Goal: Task Accomplishment & Management: Manage account settings

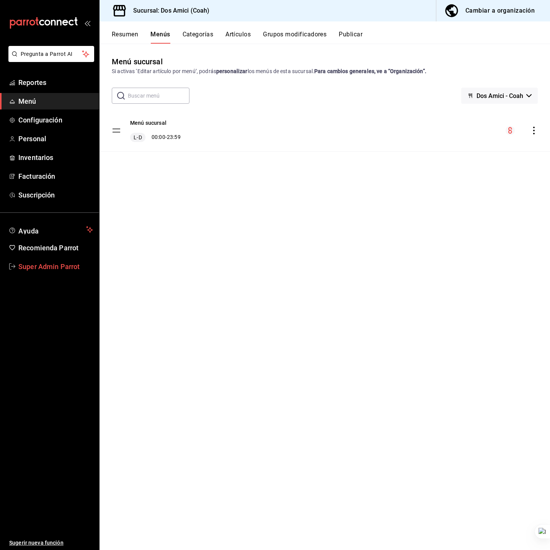
click at [55, 268] on span "Super Admin Parrot" at bounding box center [55, 266] width 75 height 10
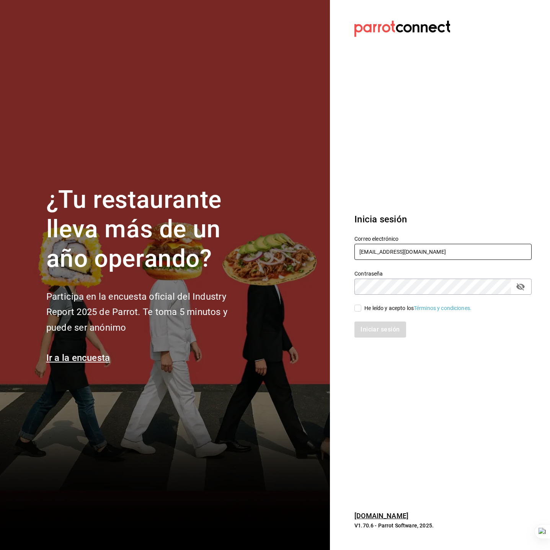
click at [386, 252] on input "dos@amici.com" at bounding box center [442, 252] width 177 height 16
type input "los3chiflados@guadalupe.com"
click at [381, 306] on div "He leído y acepto los Términos y condiciones." at bounding box center [417, 308] width 107 height 8
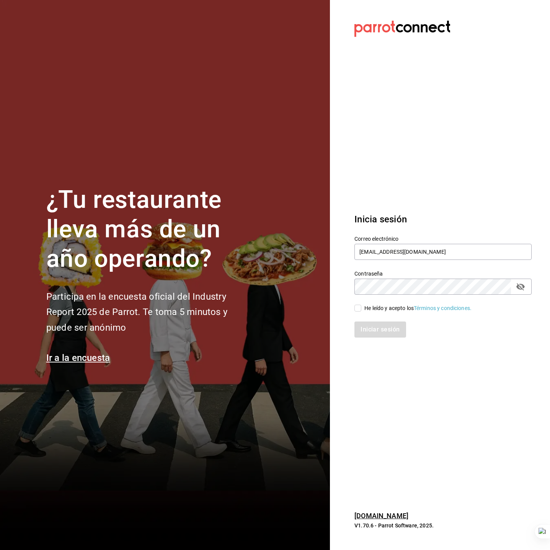
click at [361, 306] on input "He leído y acepto los Términos y condiciones." at bounding box center [357, 307] width 7 height 7
click at [382, 308] on div "He leído y acepto los Términos y condiciones." at bounding box center [417, 308] width 107 height 8
click at [361, 308] on input "He leído y acepto los Términos y condiciones." at bounding box center [357, 307] width 7 height 7
click at [382, 307] on div "He leído y acepto los Términos y condiciones." at bounding box center [417, 308] width 107 height 8
click at [361, 307] on input "He leído y acepto los Términos y condiciones." at bounding box center [357, 307] width 7 height 7
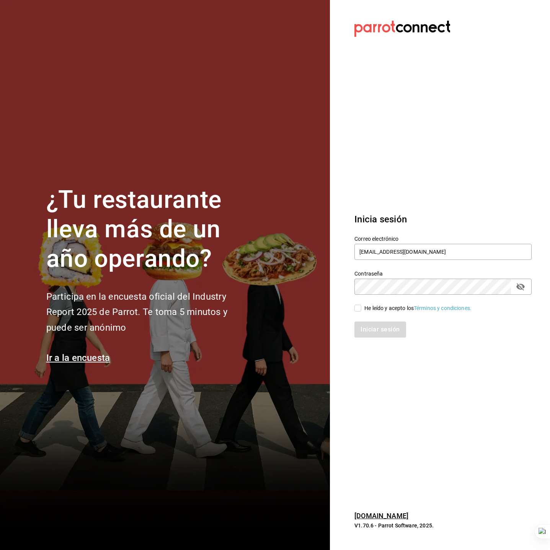
checkbox input "true"
click at [385, 333] on button "Iniciar sesión" at bounding box center [380, 329] width 52 height 16
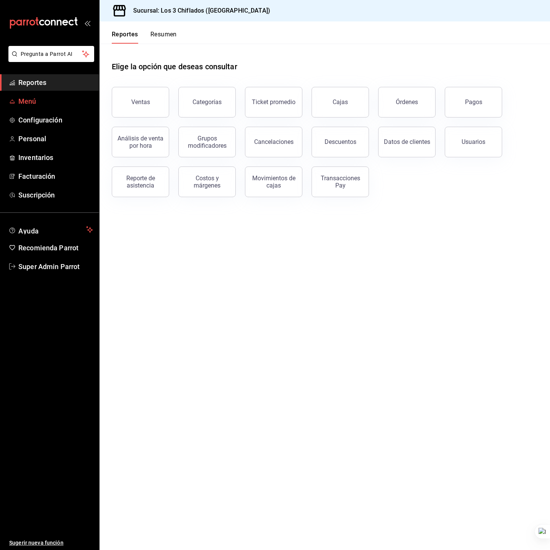
click at [59, 101] on span "Menú" at bounding box center [55, 101] width 75 height 10
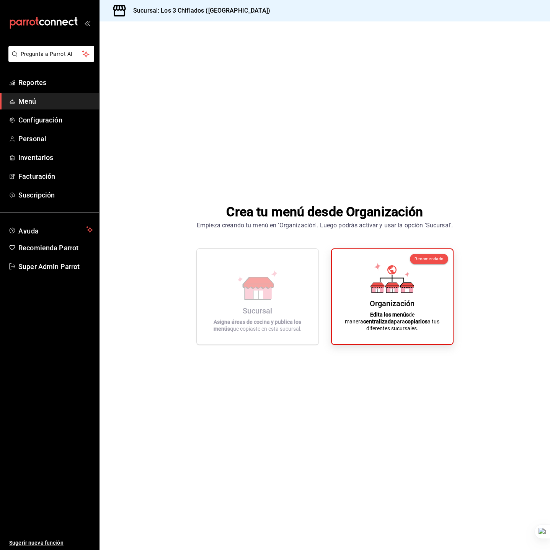
click at [232, 11] on h3 "Sucursal: Los 3 Chiflados ([GEOGRAPHIC_DATA])" at bounding box center [198, 10] width 143 height 9
copy h3 "Sucursal: Los 3 Chiflados ([GEOGRAPHIC_DATA])"
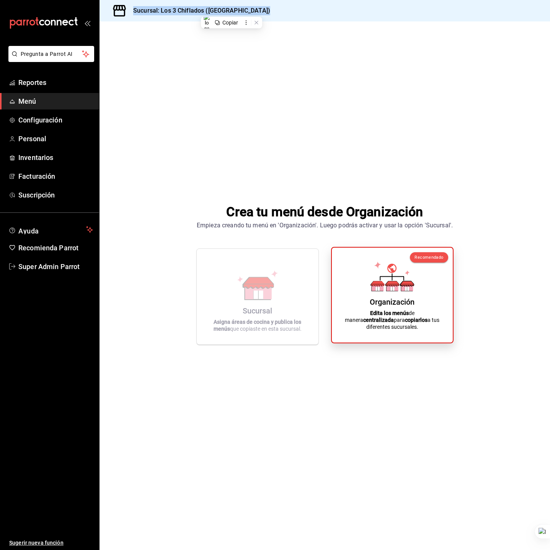
click at [358, 264] on div "Organización Edita los menús de manera centralizada para copiarlos a tus difere…" at bounding box center [392, 295] width 102 height 83
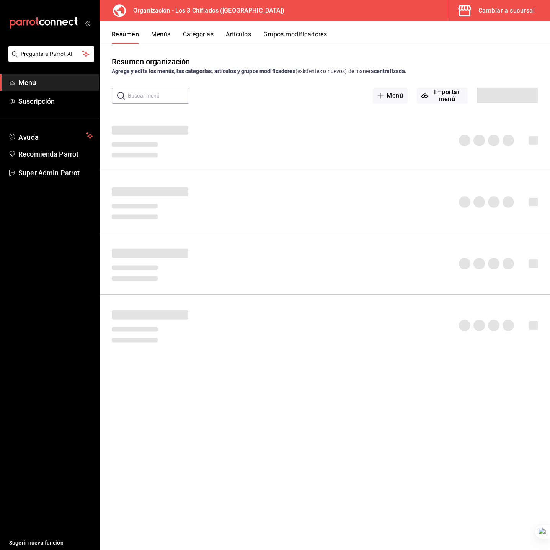
click at [159, 34] on button "Menús" at bounding box center [160, 37] width 19 height 13
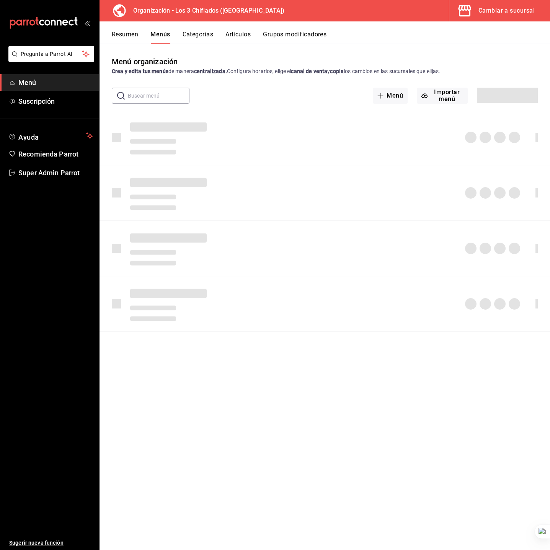
click at [267, 73] on div "Crea y edita tus menús de manera centralizada. Configura horarios, elige el can…" at bounding box center [325, 71] width 426 height 8
click at [267, 74] on div "Crea y edita tus menús de manera centralizada. Configura horarios, elige el can…" at bounding box center [325, 71] width 426 height 8
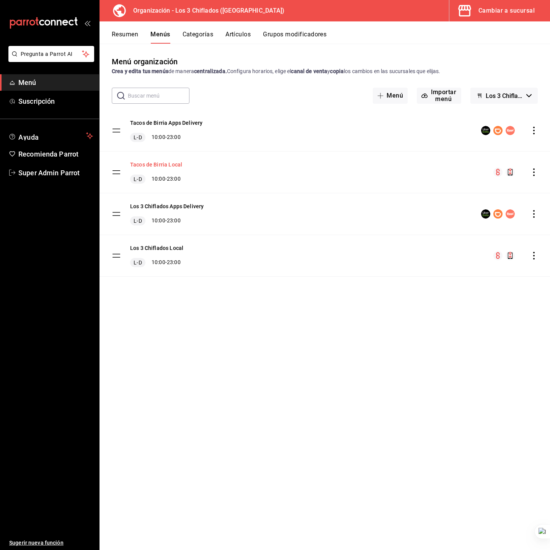
click at [153, 166] on button "Tacos de Birria Local" at bounding box center [156, 165] width 52 height 8
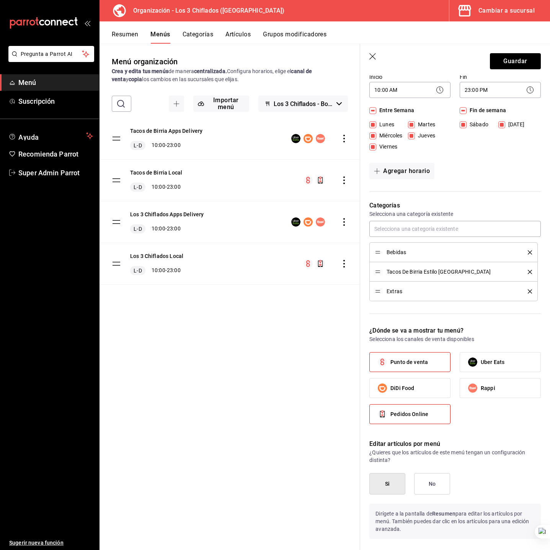
scroll to position [198, 0]
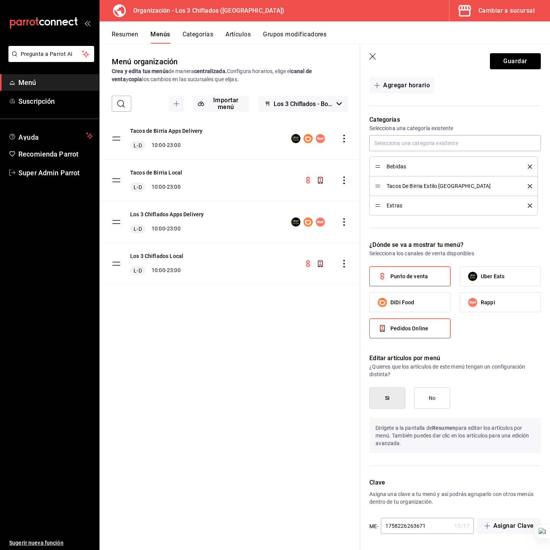
click at [425, 332] on span "Pedidos Online" at bounding box center [409, 328] width 38 height 8
click at [390, 332] on input "Pedidos Online" at bounding box center [382, 328] width 16 height 16
checkbox input "false"
click at [481, 348] on div "Editar artículos por menú ¿Quieres que los artículos de este menú tengan un con…" at bounding box center [450, 406] width 181 height 124
click at [498, 48] on header "Guardar" at bounding box center [455, 59] width 190 height 31
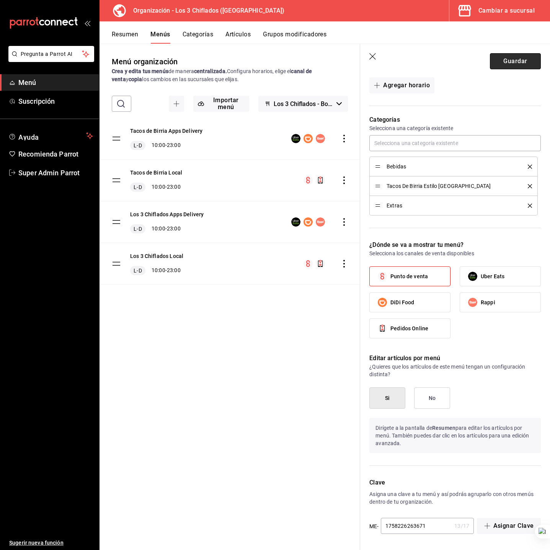
click at [502, 56] on button "Guardar" at bounding box center [514, 61] width 51 height 16
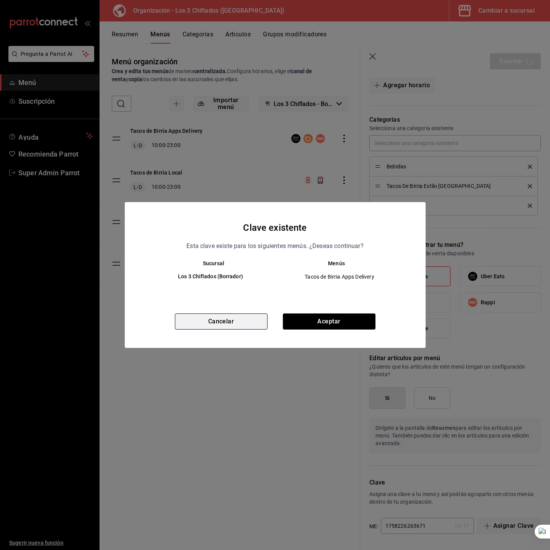
click at [233, 324] on button "Cancelar" at bounding box center [221, 321] width 93 height 16
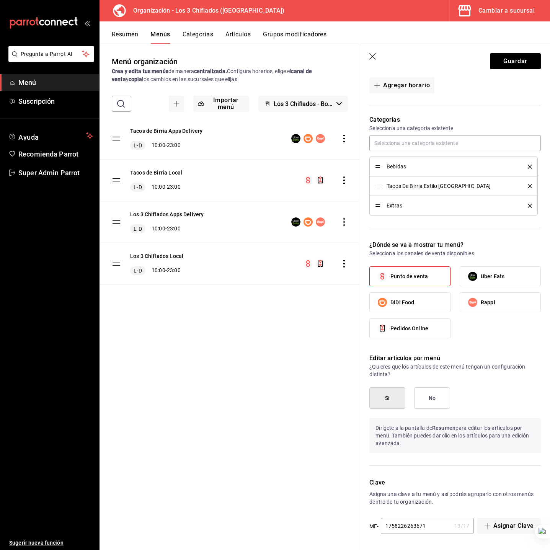
click at [427, 519] on input "1758226263671" at bounding box center [416, 525] width 71 height 15
type input "1758226263672"
click at [521, 65] on button "Guardar" at bounding box center [514, 61] width 51 height 16
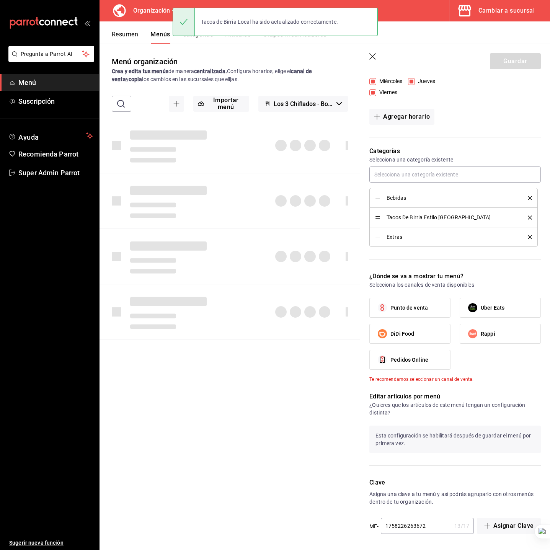
checkbox input "false"
type input "1758263914407"
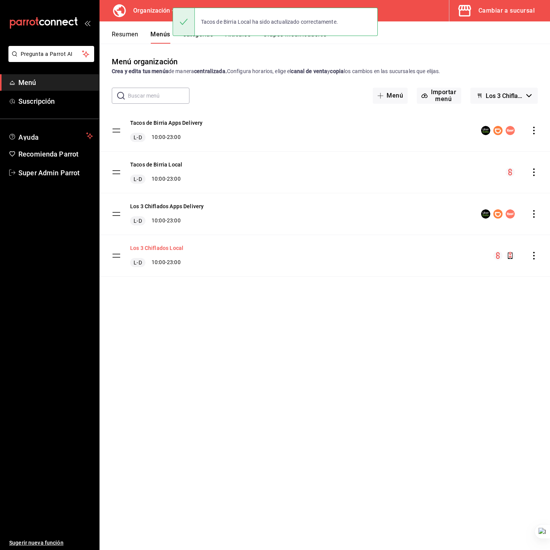
click at [166, 250] on button "Los 3 Chiflados Local" at bounding box center [156, 248] width 53 height 8
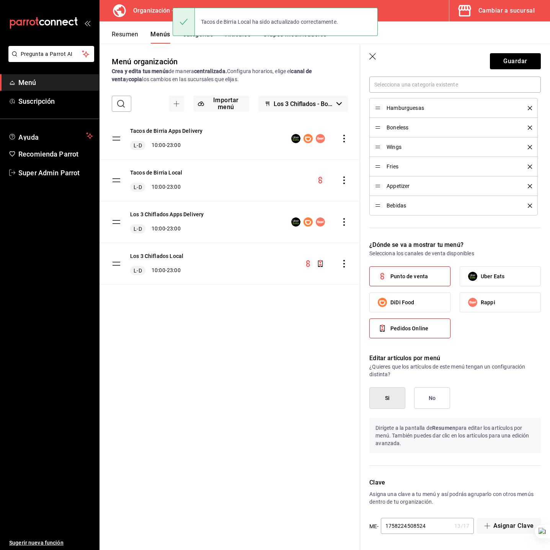
scroll to position [257, 0]
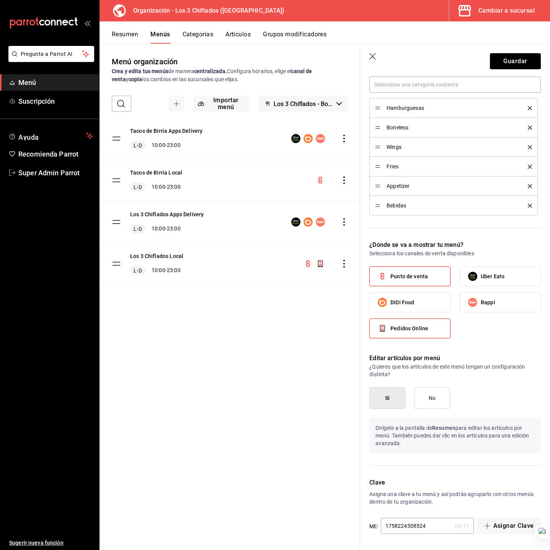
click at [433, 529] on input "1758224508524" at bounding box center [416, 525] width 71 height 15
type input "1758224508525"
click at [499, 60] on button "Guardar" at bounding box center [514, 61] width 51 height 16
checkbox input "false"
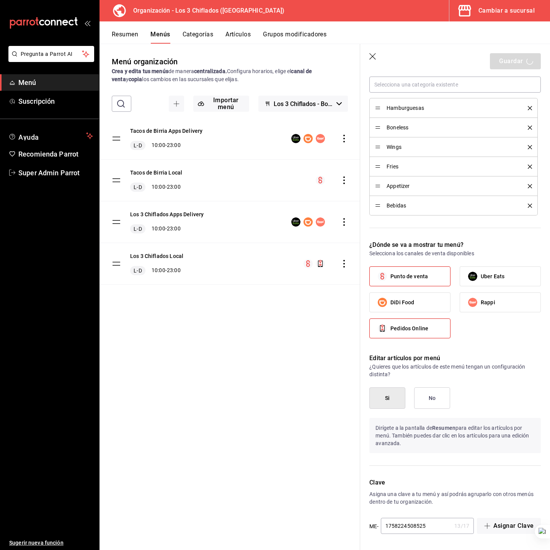
type input "1758263922142"
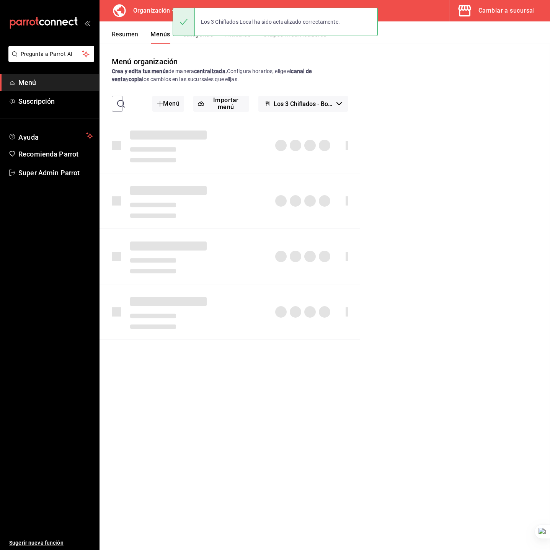
checkbox input "false"
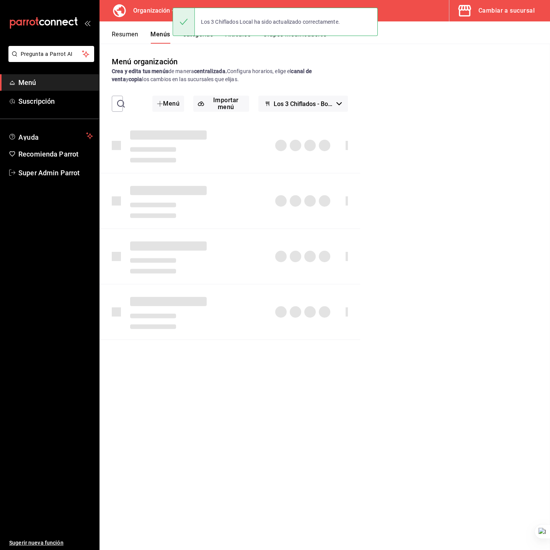
checkbox input "false"
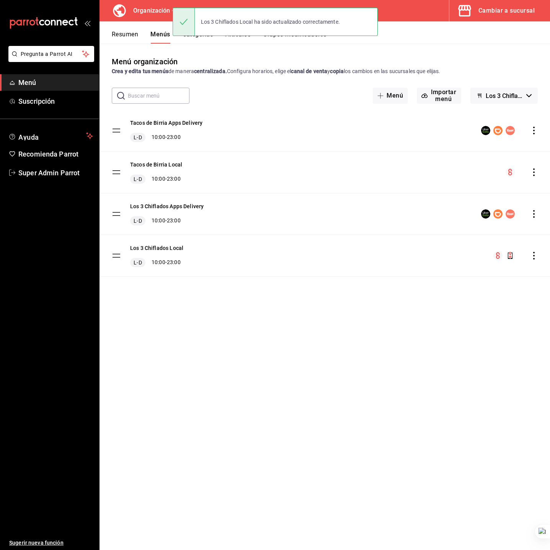
click at [203, 351] on div "Menú organización Crea y edita tus menús de manera centralizada. Configura hora…" at bounding box center [324, 302] width 450 height 493
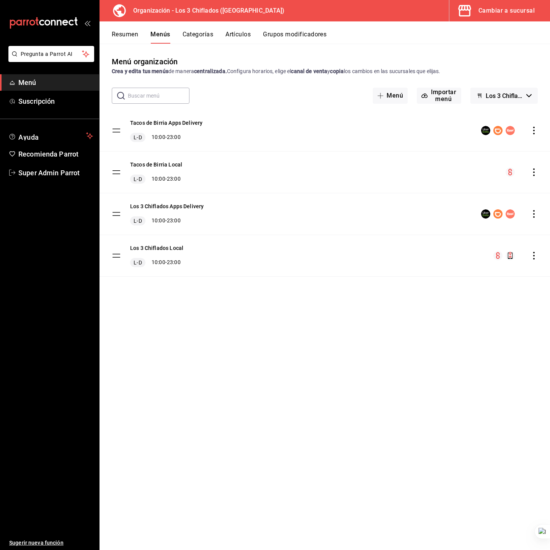
click at [302, 207] on div "Los 3 Chiflados Apps Delivery L-D 10:00 - 23:00" at bounding box center [324, 213] width 450 height 41
click at [506, 94] on span "Los 3 Chiflados - Borrador" at bounding box center [503, 95] width 37 height 7
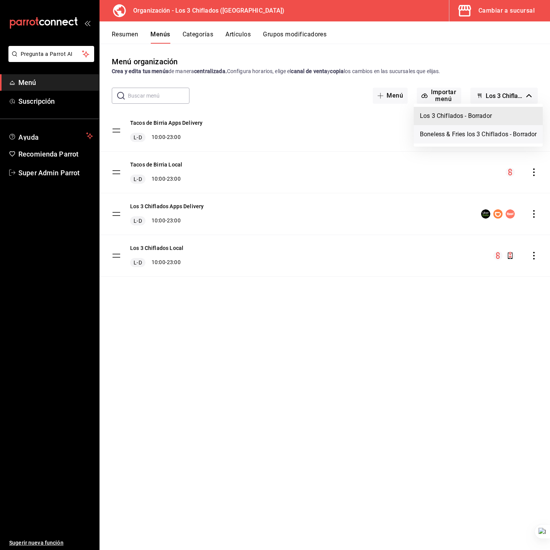
click at [479, 129] on li "Boneless & Fries los 3 Chiflados - Borrador" at bounding box center [477, 134] width 129 height 18
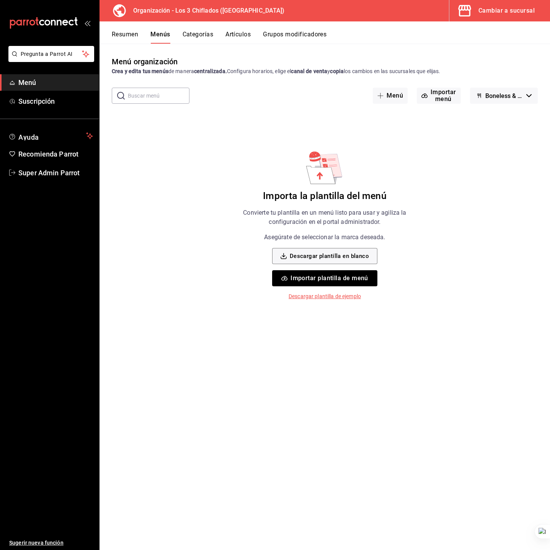
click at [523, 96] on button "Boneless & Fries los 3 Chiflados - Borrador" at bounding box center [504, 96] width 68 height 16
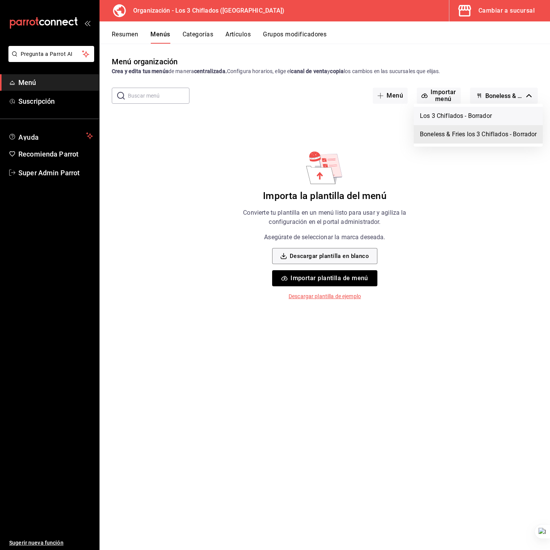
click at [513, 118] on li "Los 3 Chiflados - Borrador" at bounding box center [477, 116] width 129 height 18
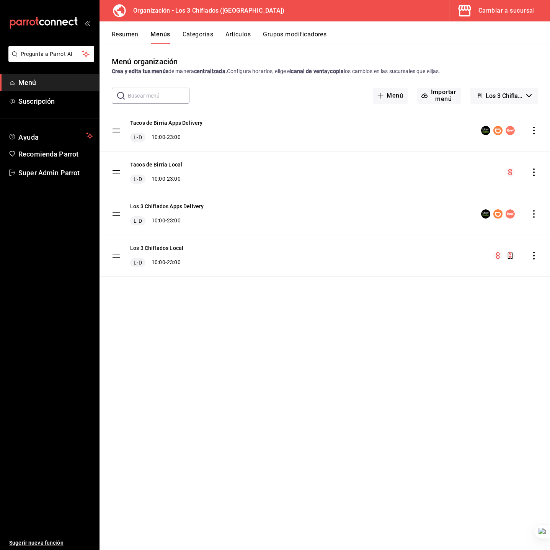
click at [272, 195] on div "Los 3 Chiflados Apps Delivery L-D 10:00 - 23:00" at bounding box center [324, 213] width 450 height 41
click at [288, 343] on div "Menú organización Crea y edita tus menús de manera centralizada. Configura hora…" at bounding box center [324, 302] width 450 height 493
click at [271, 353] on div "Menú organización Crea y edita tus menús de manera centralizada. Configura hora…" at bounding box center [324, 302] width 450 height 493
drag, startPoint x: 293, startPoint y: 161, endPoint x: 270, endPoint y: 140, distance: 30.6
click at [292, 161] on div "Tacos de Birria Local L-D 10:00 - 23:00" at bounding box center [324, 171] width 450 height 41
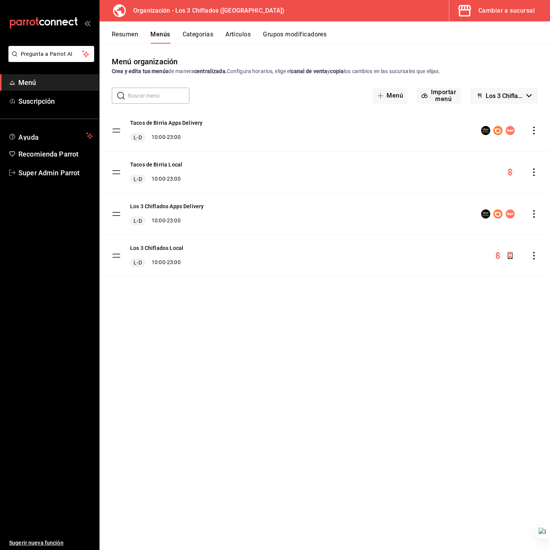
click at [464, 11] on icon "button" at bounding box center [464, 10] width 15 height 15
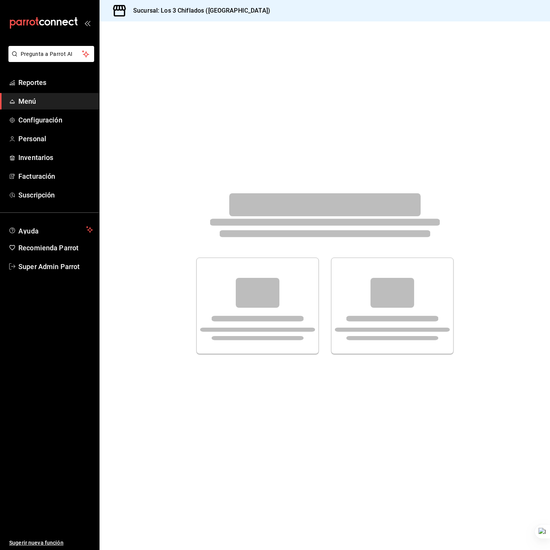
click at [209, 111] on div at bounding box center [324, 273] width 450 height 504
click at [145, 72] on div at bounding box center [324, 273] width 450 height 504
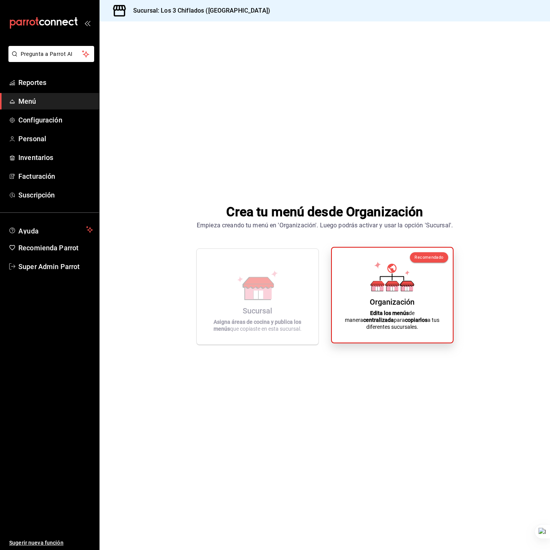
click at [398, 291] on icon at bounding box center [392, 276] width 44 height 30
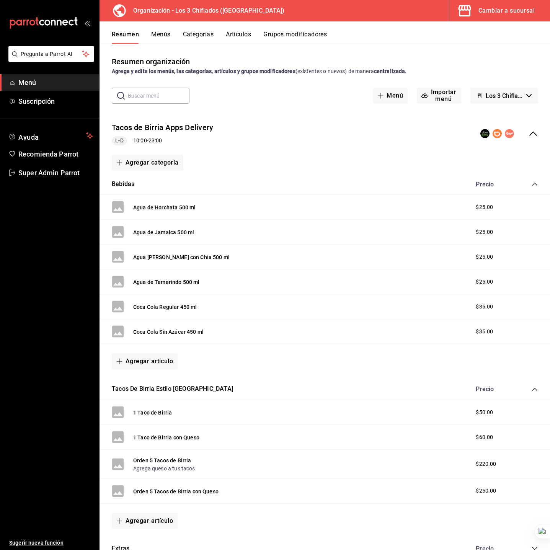
drag, startPoint x: 206, startPoint y: 129, endPoint x: 227, endPoint y: 138, distance: 23.2
click at [205, 129] on button "Tacos de Birria Apps Delivery" at bounding box center [162, 127] width 101 height 11
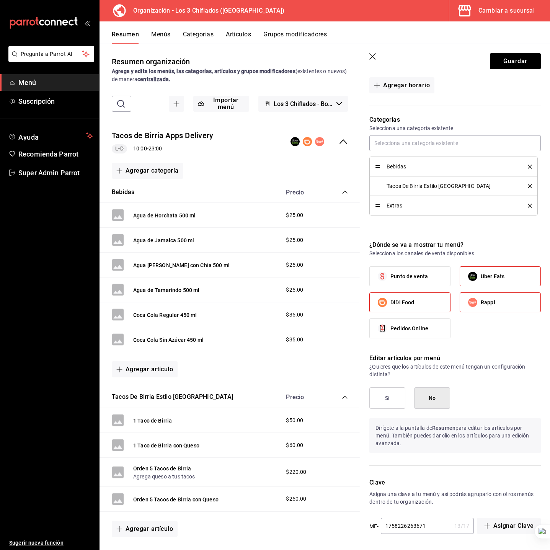
scroll to position [198, 0]
click at [372, 53] on icon "button" at bounding box center [373, 57] width 8 height 8
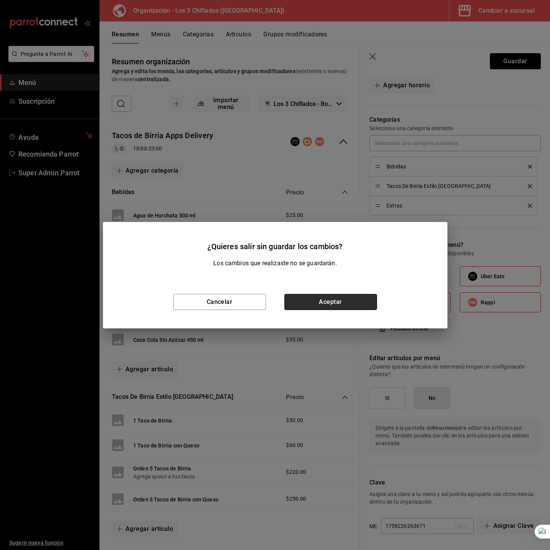
click at [320, 301] on button "Aceptar" at bounding box center [330, 302] width 93 height 16
checkbox input "false"
type input "1758264714898"
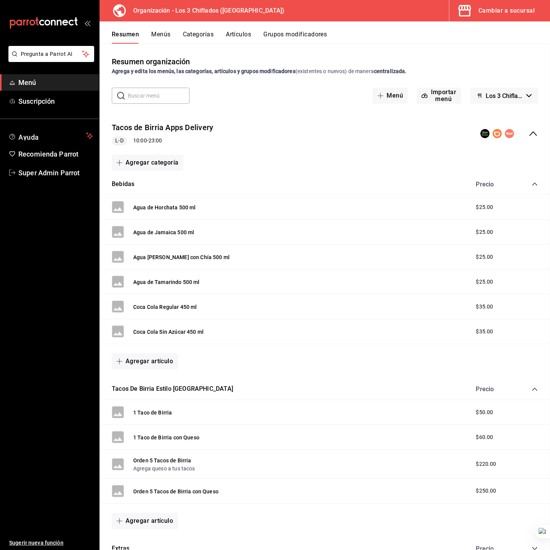
checkbox input "false"
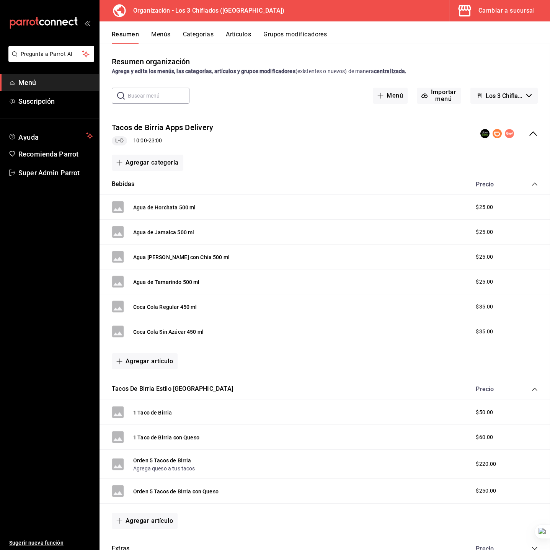
checkbox input "false"
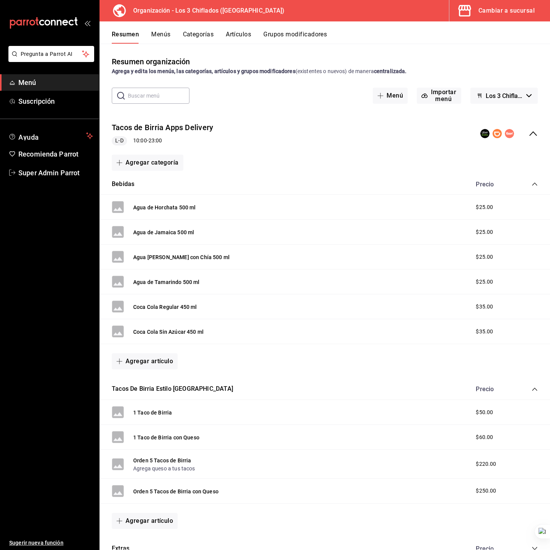
click at [156, 32] on button "Menús" at bounding box center [160, 37] width 19 height 13
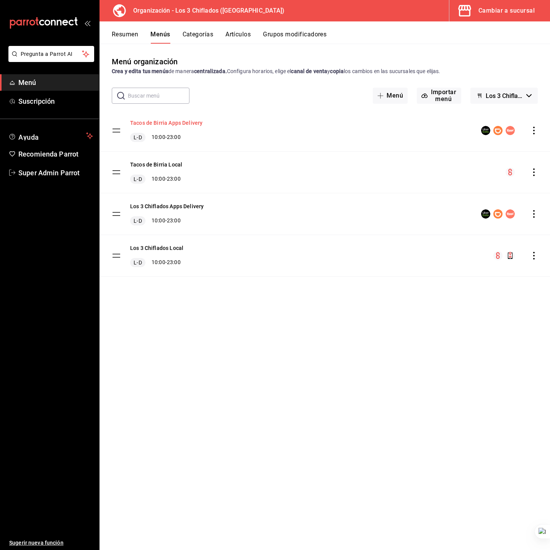
click at [189, 123] on button "Tacos de Birria Apps Delivery" at bounding box center [166, 123] width 72 height 8
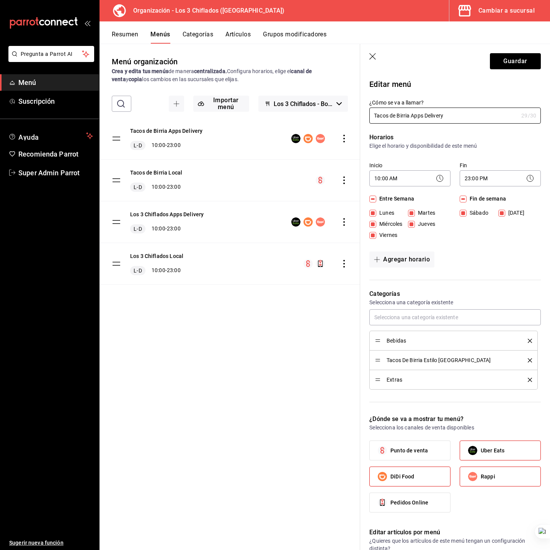
click at [371, 59] on icon "button" at bounding box center [373, 57] width 8 height 8
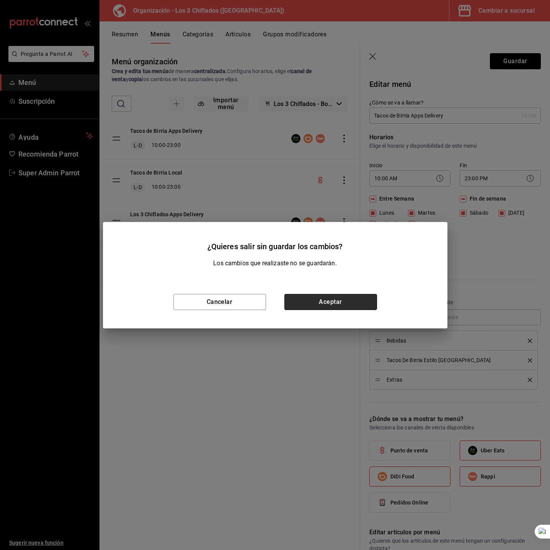
click at [325, 302] on button "Aceptar" at bounding box center [330, 302] width 93 height 16
checkbox input "false"
type input "1758264721089"
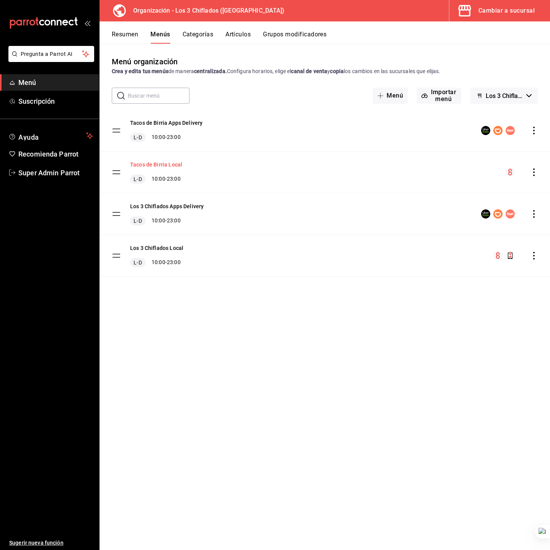
click at [169, 163] on button "Tacos de Birria Local" at bounding box center [156, 165] width 52 height 8
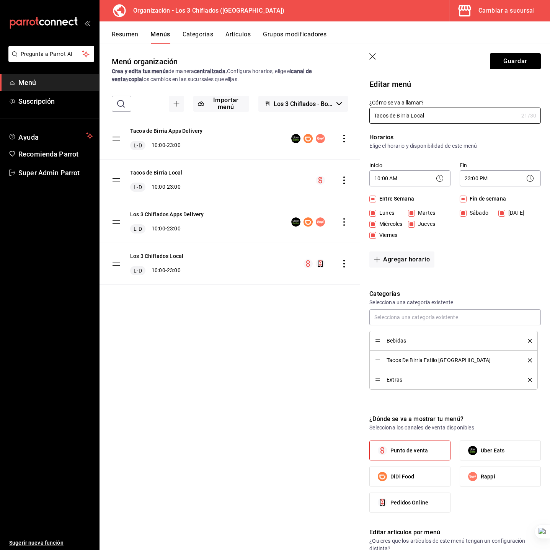
click at [372, 53] on icon "button" at bounding box center [373, 57] width 8 height 8
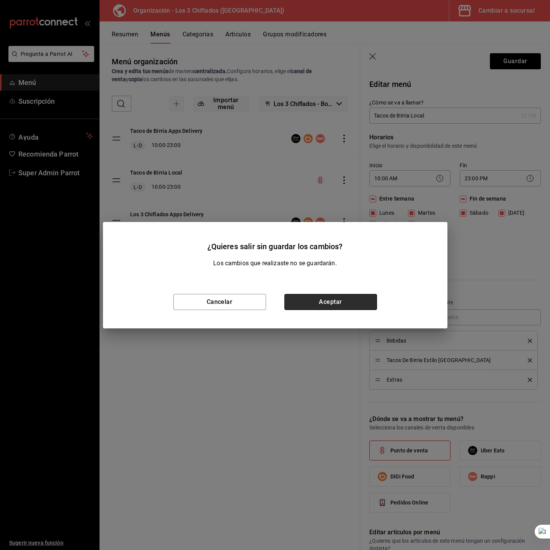
click at [338, 301] on button "Aceptar" at bounding box center [330, 302] width 93 height 16
checkbox input "false"
type input "1758264725082"
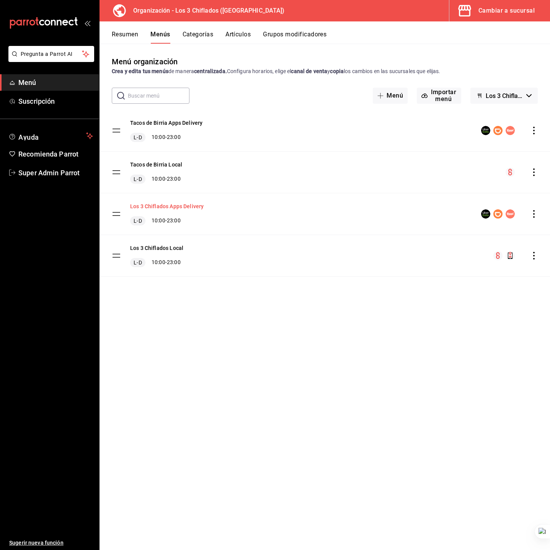
click at [190, 208] on button "Los 3 Chiflados Apps Delivery" at bounding box center [166, 206] width 73 height 8
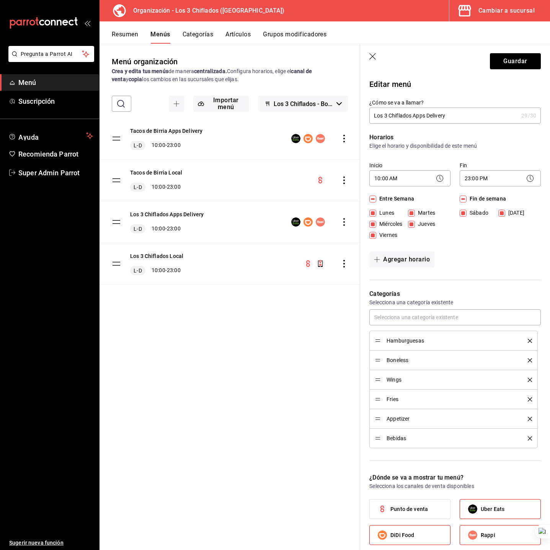
click at [374, 57] on icon "button" at bounding box center [373, 57] width 8 height 8
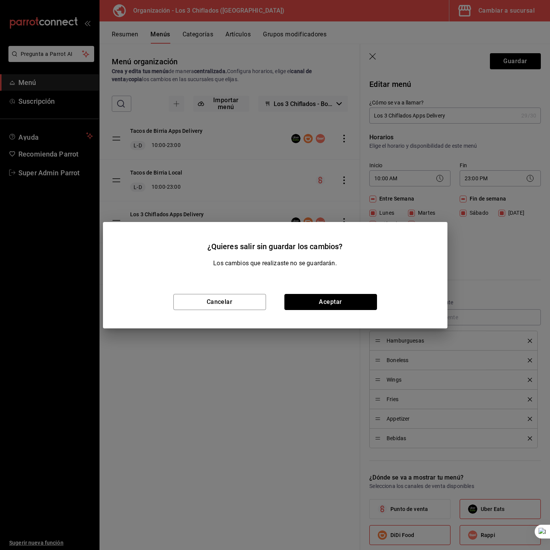
drag, startPoint x: 333, startPoint y: 302, endPoint x: 311, endPoint y: 295, distance: 22.5
click at [332, 302] on button "Aceptar" at bounding box center [330, 302] width 93 height 16
checkbox input "false"
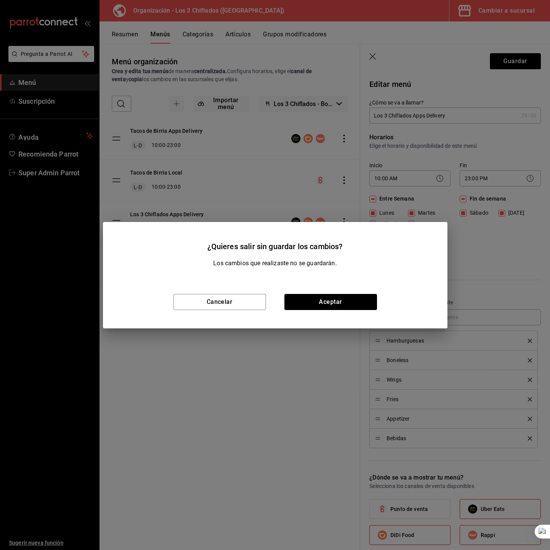
type input "1758264729523"
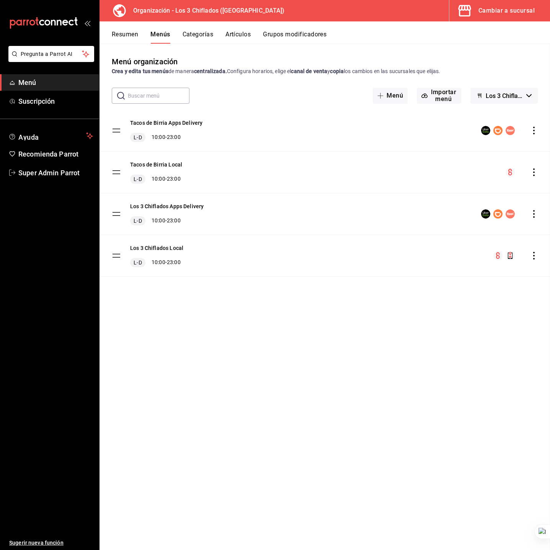
checkbox input "false"
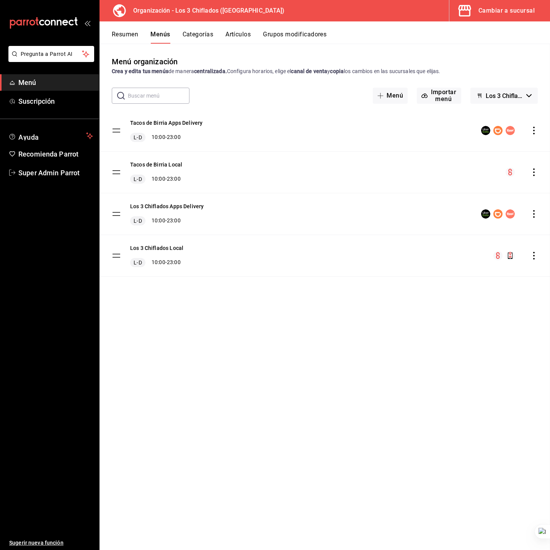
checkbox input "false"
click at [178, 243] on div "Los 3 Chiflados Local L-D 10:00 - 23:00" at bounding box center [324, 255] width 450 height 41
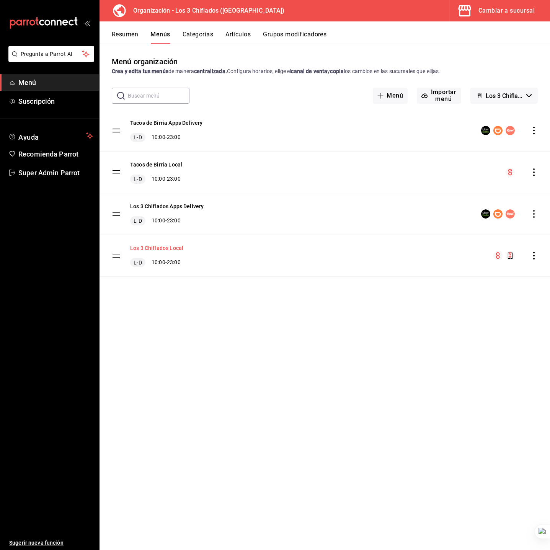
click at [178, 246] on button "Los 3 Chiflados Local" at bounding box center [156, 248] width 53 height 8
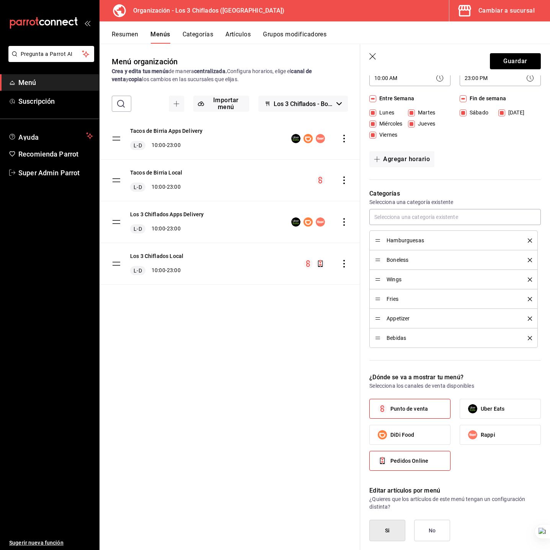
scroll to position [257, 0]
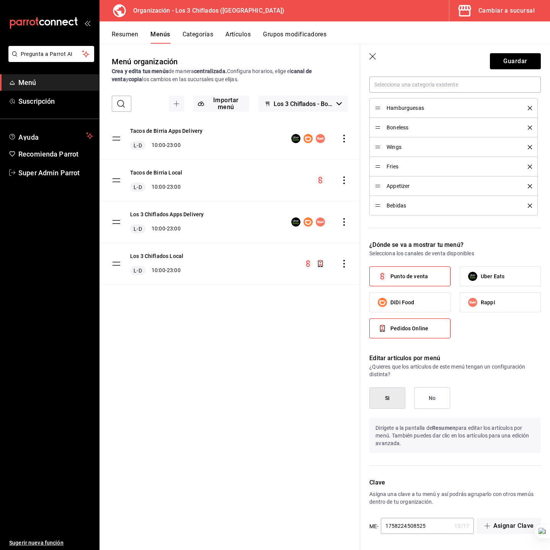
click at [373, 58] on icon "button" at bounding box center [373, 57] width 8 height 8
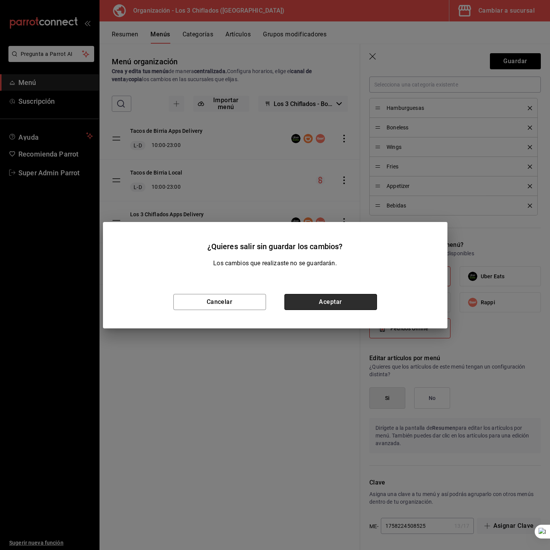
click at [356, 302] on button "Aceptar" at bounding box center [330, 302] width 93 height 16
checkbox input "false"
type input "1758264733900"
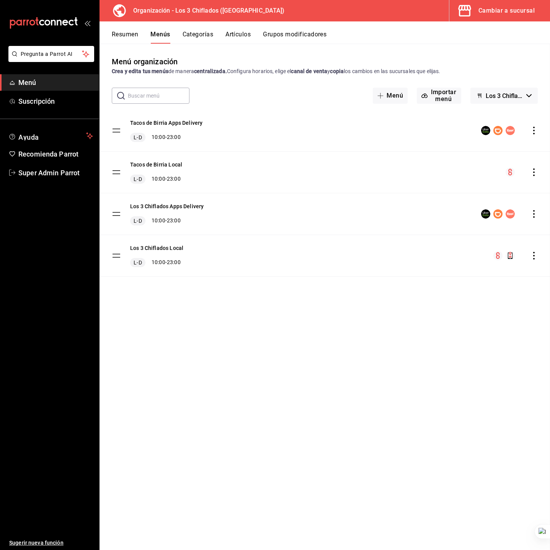
checkbox input "false"
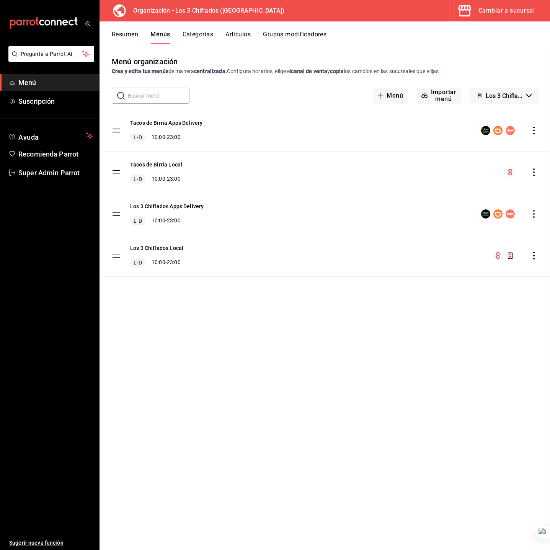
checkbox input "false"
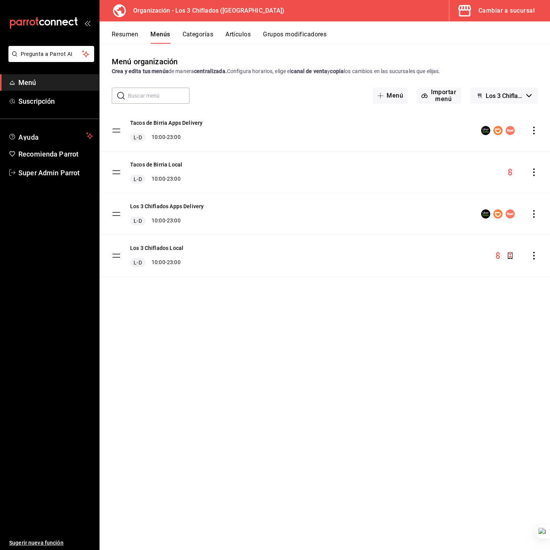
click at [533, 131] on icon "actions" at bounding box center [534, 131] width 8 height 8
click at [472, 174] on li "Copiar en otra sucursal" at bounding box center [466, 180] width 119 height 16
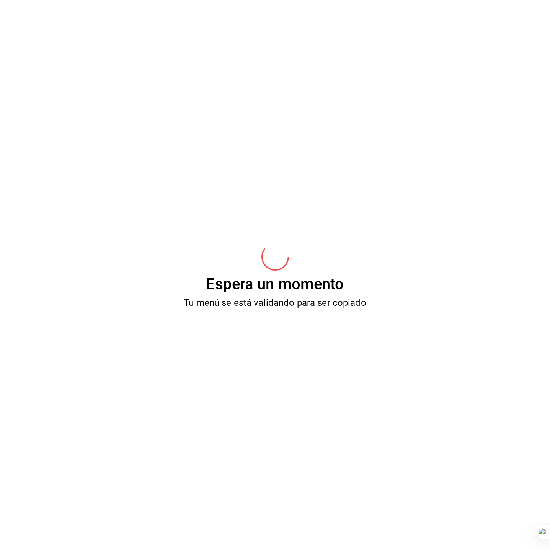
scroll to position [0, 0]
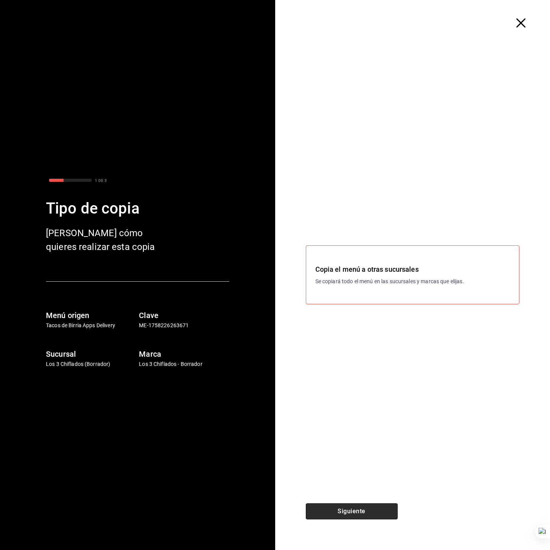
click at [367, 516] on button "Siguiente" at bounding box center [352, 511] width 92 height 16
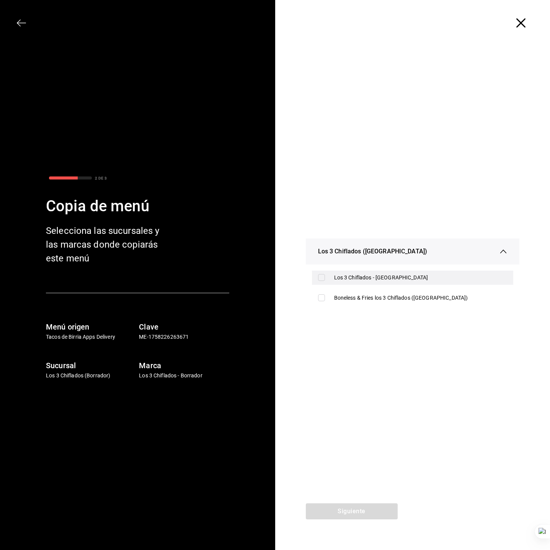
click at [329, 279] on div "Los 3 Chiflados - Guadalupe" at bounding box center [413, 277] width 202 height 14
checkbox input "true"
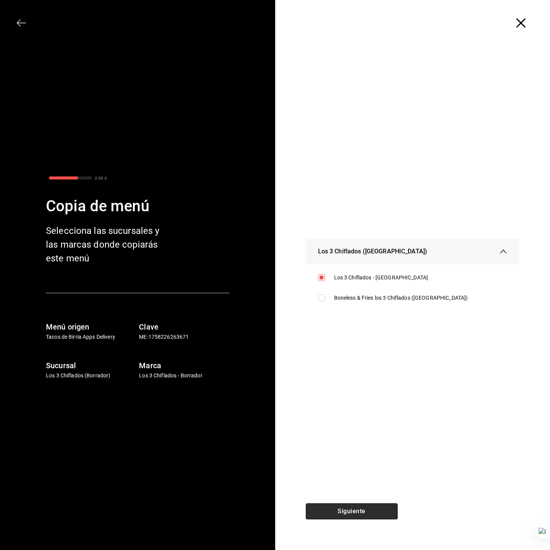
click at [363, 509] on button "Siguiente" at bounding box center [352, 511] width 92 height 16
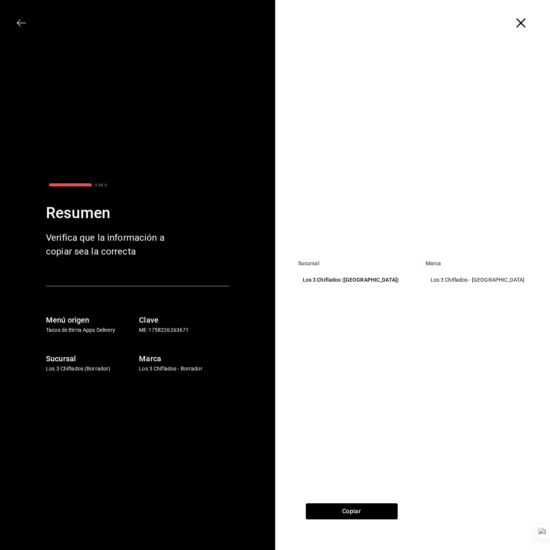
click at [359, 520] on div "Copiar" at bounding box center [351, 526] width 153 height 47
click at [366, 509] on button "Copiar" at bounding box center [352, 511] width 92 height 16
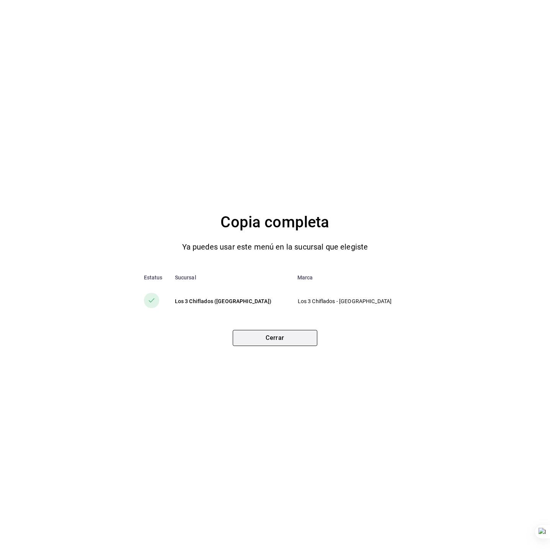
click at [298, 332] on button "Cerrar" at bounding box center [275, 338] width 85 height 16
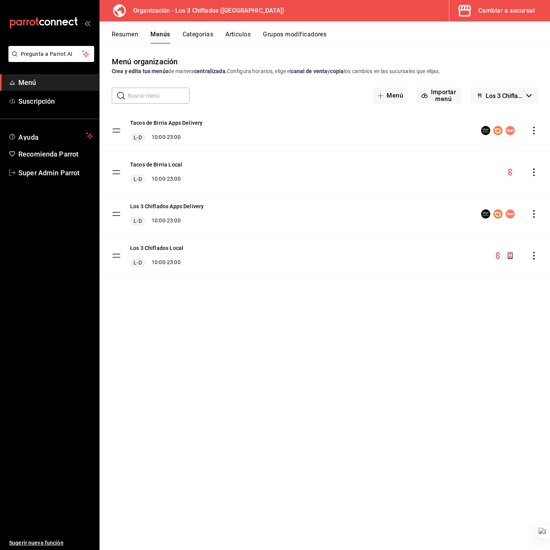
click at [531, 171] on icon "actions" at bounding box center [534, 172] width 8 height 8
click at [488, 217] on span "Copiar en otra sucursal" at bounding box center [472, 221] width 93 height 8
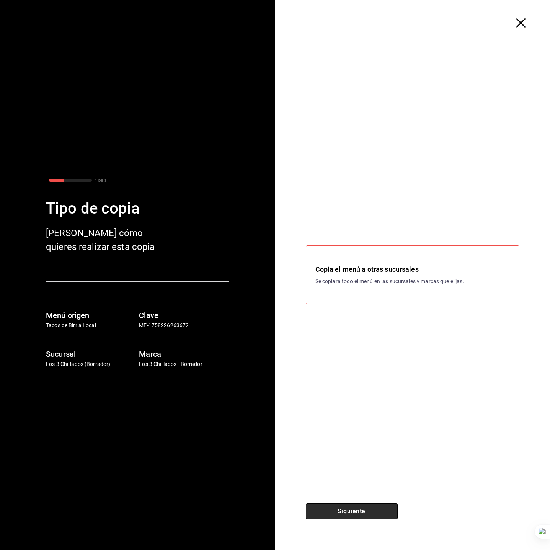
click at [365, 514] on button "Siguiente" at bounding box center [352, 511] width 92 height 16
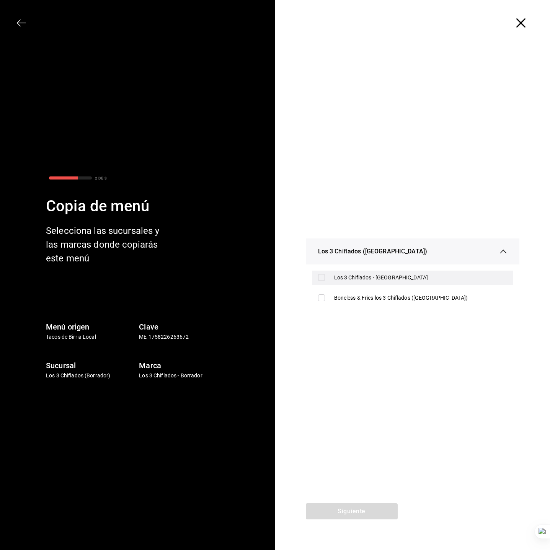
click at [361, 279] on div "Los 3 Chiflados - Guadalupe" at bounding box center [420, 277] width 173 height 8
checkbox input "true"
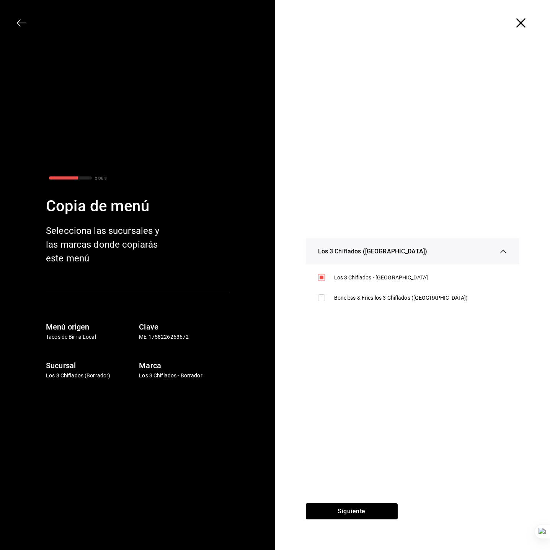
click at [522, 23] on icon "button" at bounding box center [520, 22] width 9 height 9
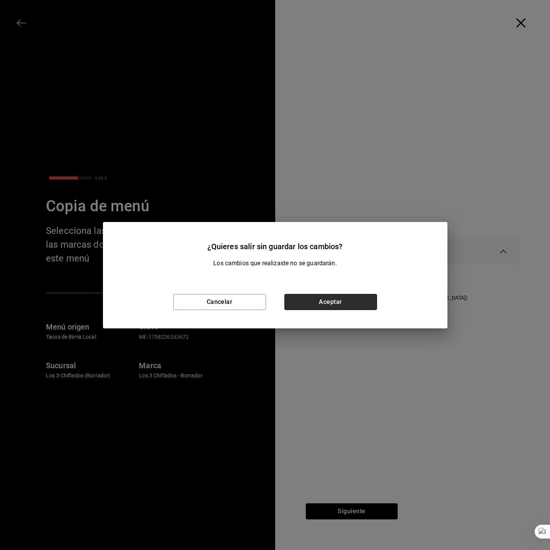
click at [319, 309] on button "Aceptar" at bounding box center [330, 302] width 93 height 16
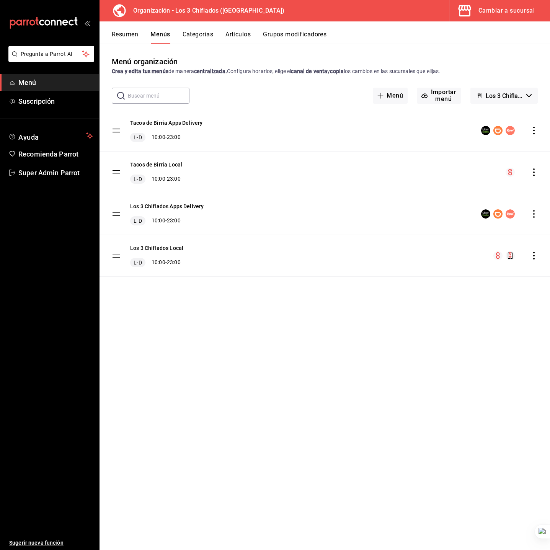
click at [528, 94] on icon "button" at bounding box center [528, 95] width 5 height 3
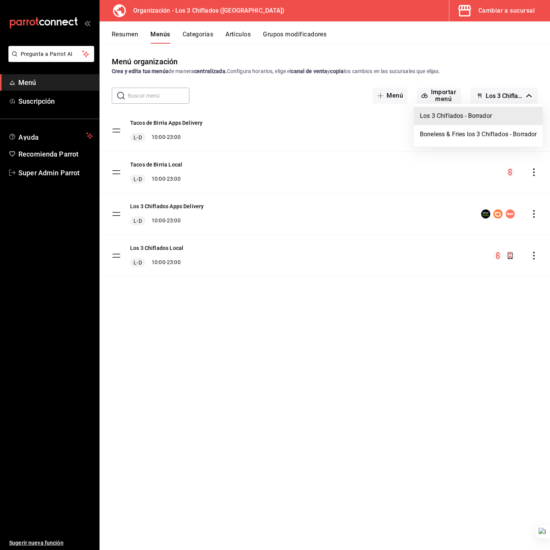
click at [505, 68] on div at bounding box center [275, 275] width 550 height 550
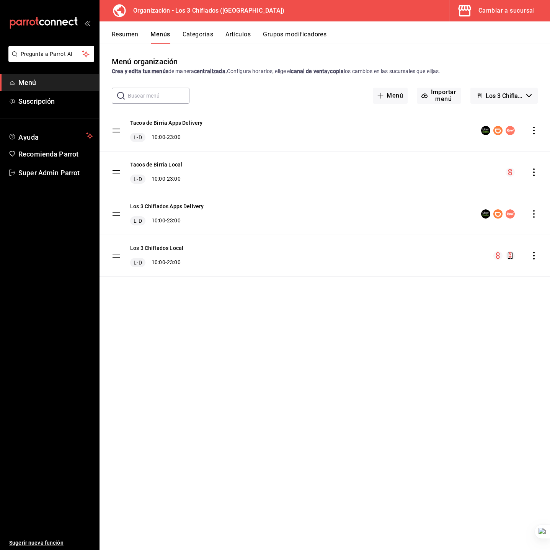
click at [484, 61] on div "Menú organización Crea y edita tus menús de manera centralizada. Configura hora…" at bounding box center [324, 66] width 450 height 20
click at [535, 173] on icon "actions" at bounding box center [534, 172] width 8 height 8
click at [474, 221] on span "Copiar en otra sucursal" at bounding box center [472, 221] width 93 height 8
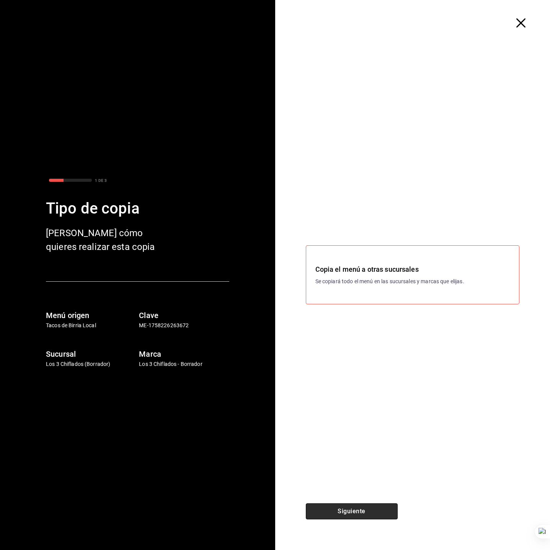
drag, startPoint x: 376, startPoint y: 514, endPoint x: 375, endPoint y: 506, distance: 8.1
click at [376, 514] on button "Siguiente" at bounding box center [352, 511] width 92 height 16
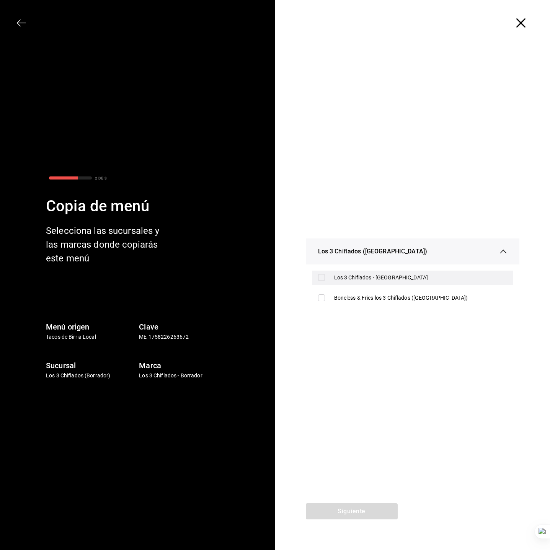
click at [377, 275] on div "Los 3 Chiflados - Guadalupe" at bounding box center [420, 277] width 173 height 8
checkbox input "true"
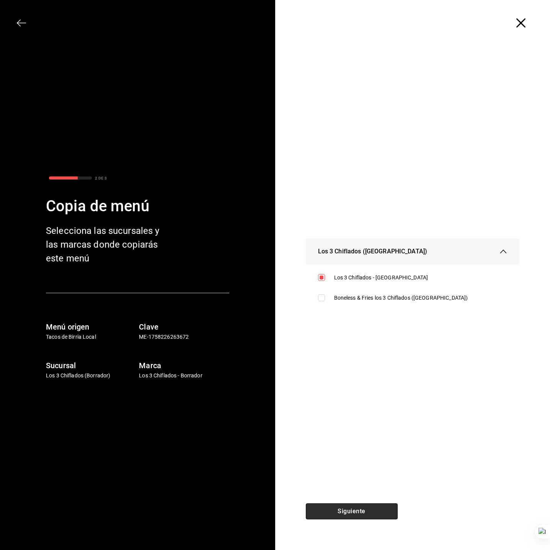
click at [359, 508] on button "Siguiente" at bounding box center [352, 511] width 92 height 16
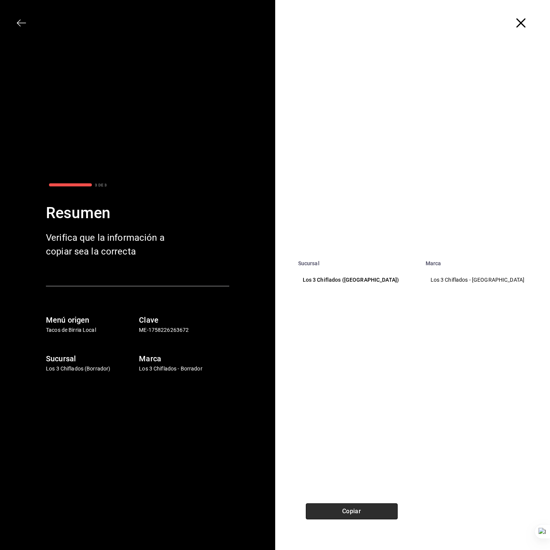
click at [350, 511] on button "Copiar" at bounding box center [352, 511] width 92 height 16
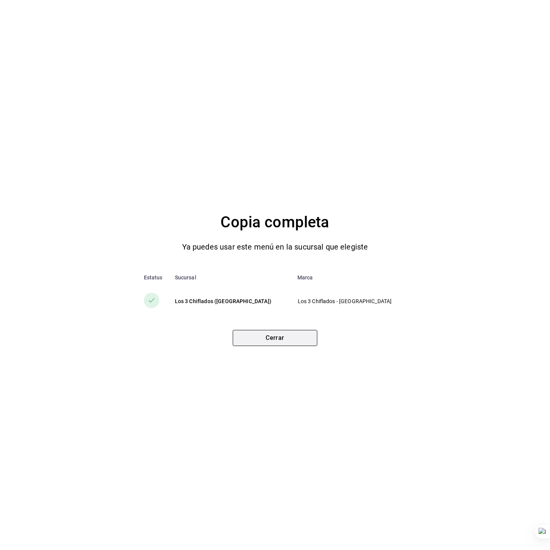
click at [283, 345] on button "Cerrar" at bounding box center [275, 338] width 85 height 16
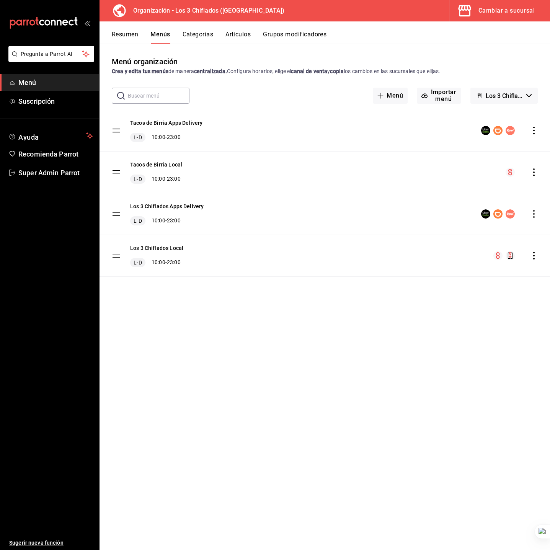
click at [532, 212] on icon "actions" at bounding box center [534, 214] width 8 height 8
click at [482, 263] on span "Copiar en otra sucursal" at bounding box center [472, 263] width 93 height 8
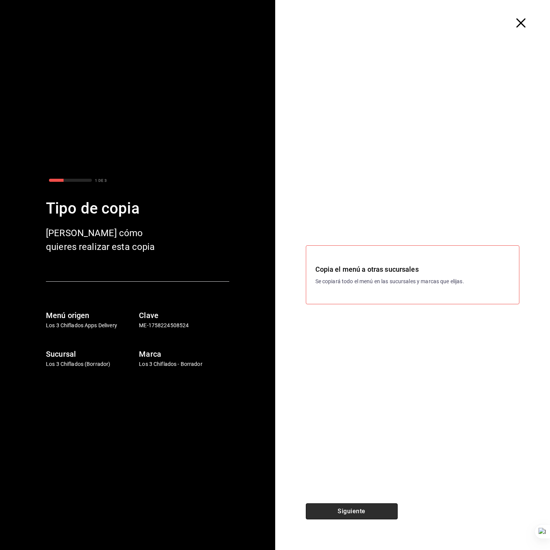
click at [371, 516] on button "Siguiente" at bounding box center [352, 511] width 92 height 16
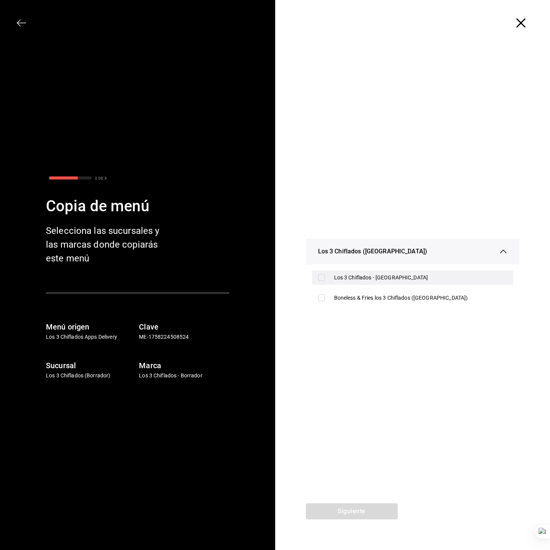
click at [363, 272] on div "Los 3 Chiflados - Guadalupe" at bounding box center [413, 277] width 202 height 14
checkbox input "true"
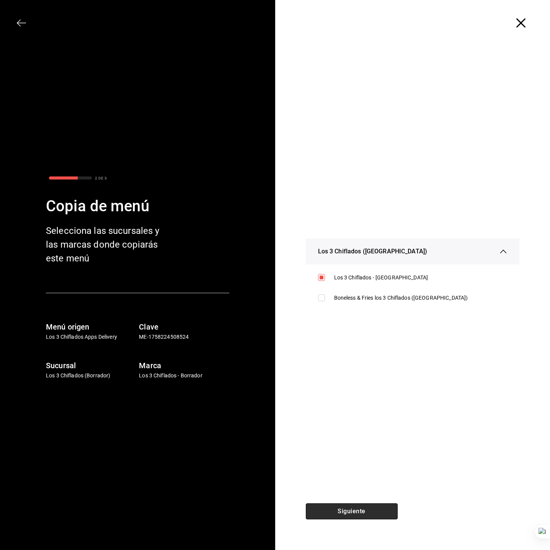
click at [369, 507] on button "Siguiente" at bounding box center [352, 511] width 92 height 16
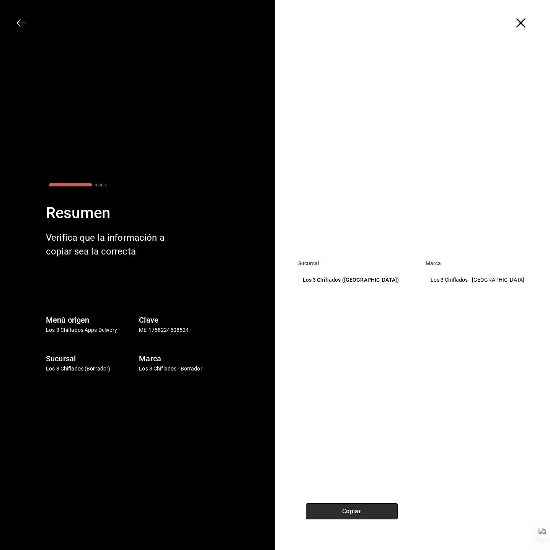
click at [359, 517] on button "Copiar" at bounding box center [352, 511] width 92 height 16
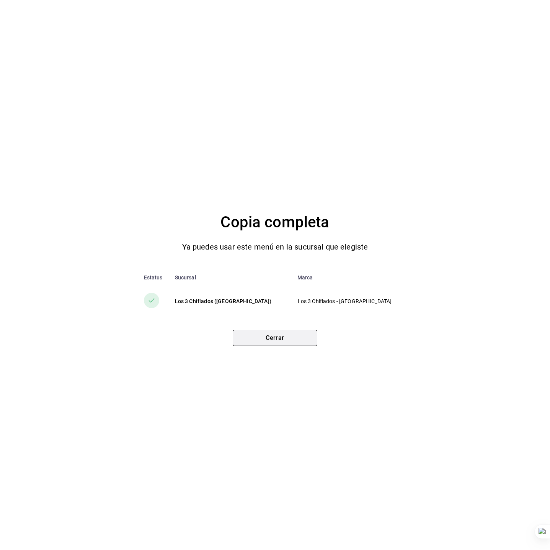
click at [306, 341] on button "Cerrar" at bounding box center [275, 338] width 85 height 16
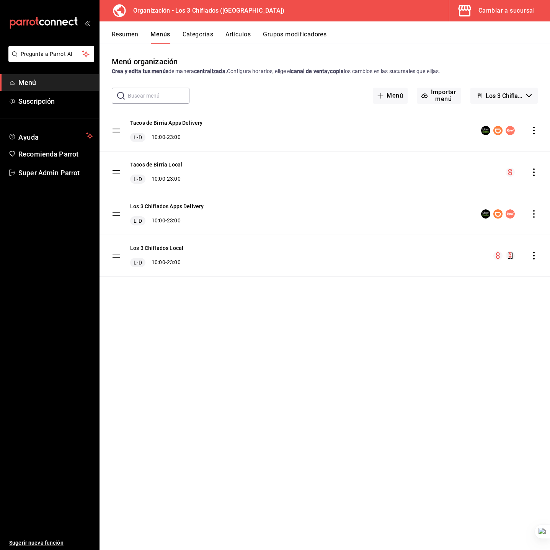
click at [532, 256] on icon "actions" at bounding box center [534, 256] width 8 height 8
click at [285, 260] on div at bounding box center [275, 275] width 550 height 550
click at [166, 247] on button "Los 3 Chiflados Local" at bounding box center [156, 248] width 53 height 8
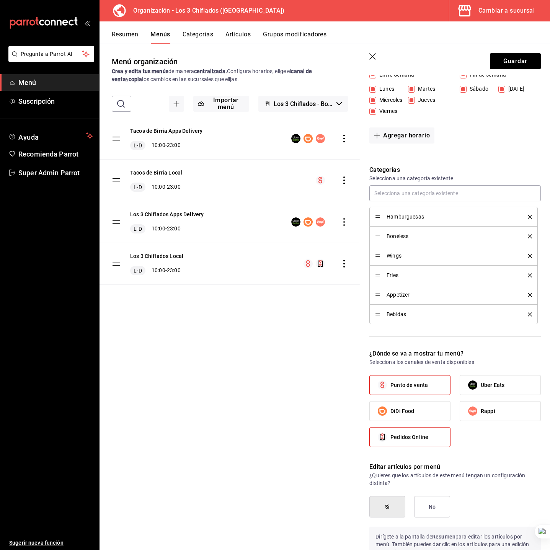
scroll to position [229, 0]
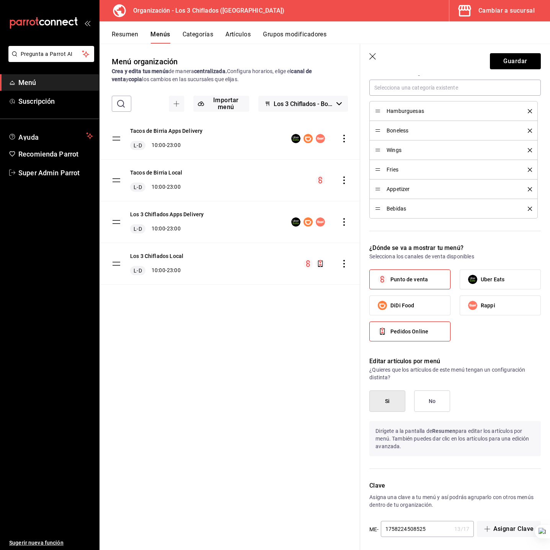
click at [413, 341] on div "Pedidos Online" at bounding box center [409, 331] width 81 height 20
click at [413, 335] on span "Pedidos Online" at bounding box center [409, 331] width 38 height 8
click at [390, 339] on input "Pedidos Online" at bounding box center [382, 331] width 16 height 16
checkbox input "false"
click at [501, 67] on button "Guardar" at bounding box center [514, 61] width 51 height 16
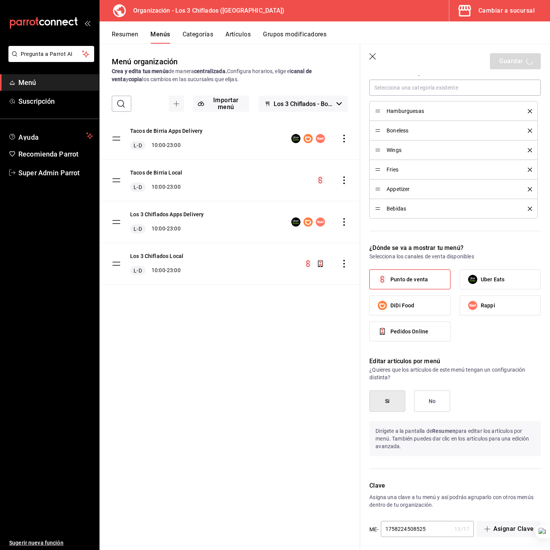
checkbox input "false"
type input "1758264797510"
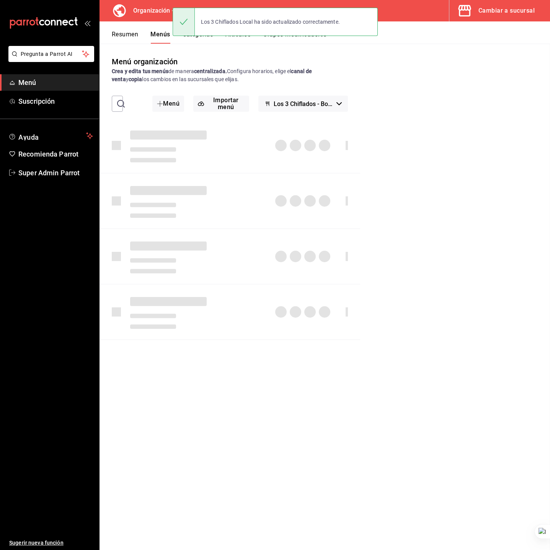
checkbox input "false"
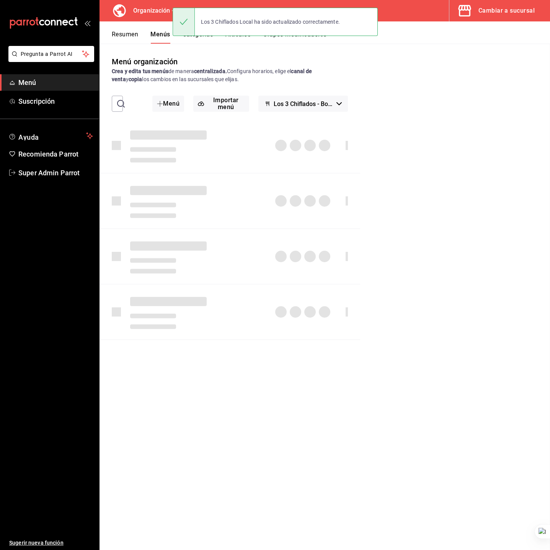
checkbox input "false"
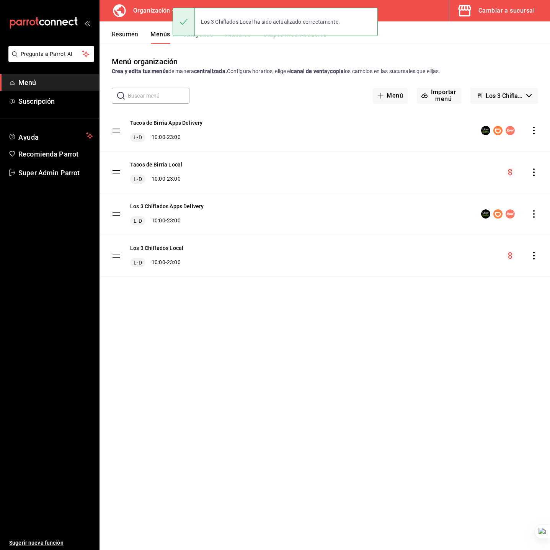
click at [536, 257] on icon "actions" at bounding box center [534, 256] width 8 height 8
click at [481, 310] on li "Copiar en otra sucursal" at bounding box center [466, 305] width 119 height 16
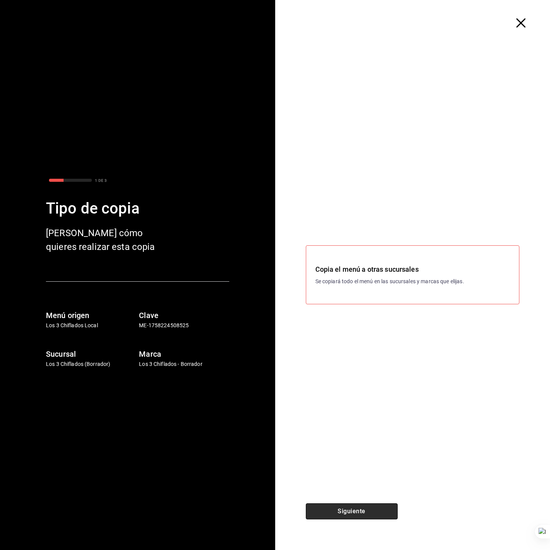
click at [364, 507] on button "Siguiente" at bounding box center [352, 511] width 92 height 16
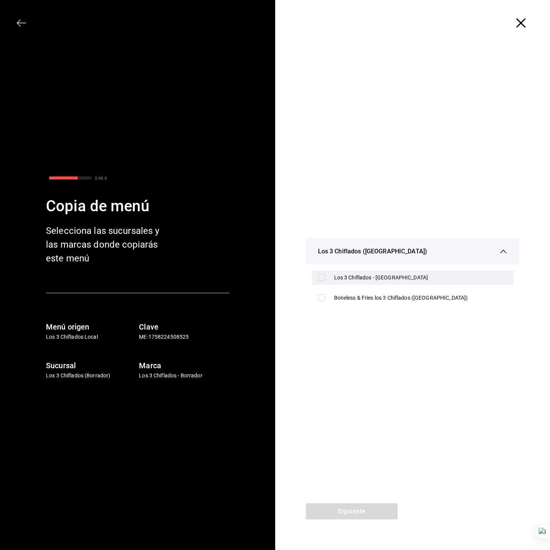
click at [359, 277] on div "Los 3 Chiflados - Guadalupe" at bounding box center [420, 277] width 173 height 8
checkbox input "true"
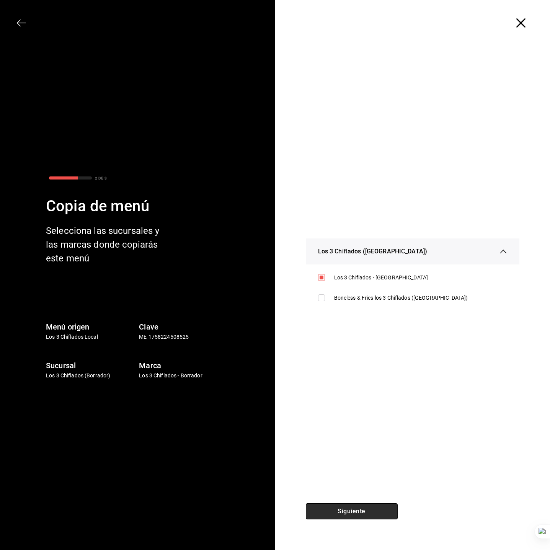
click at [357, 505] on button "Siguiente" at bounding box center [352, 511] width 92 height 16
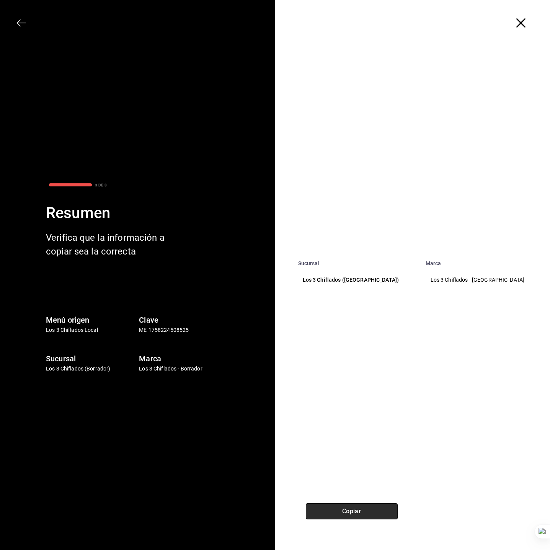
click at [358, 514] on button "Copiar" at bounding box center [352, 511] width 92 height 16
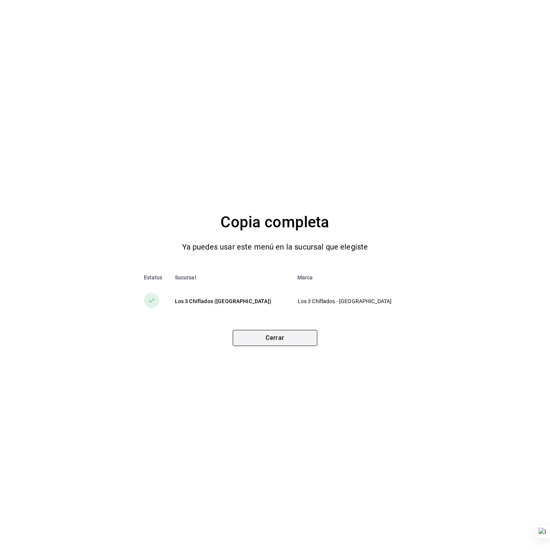
click at [264, 335] on button "Cerrar" at bounding box center [275, 338] width 85 height 16
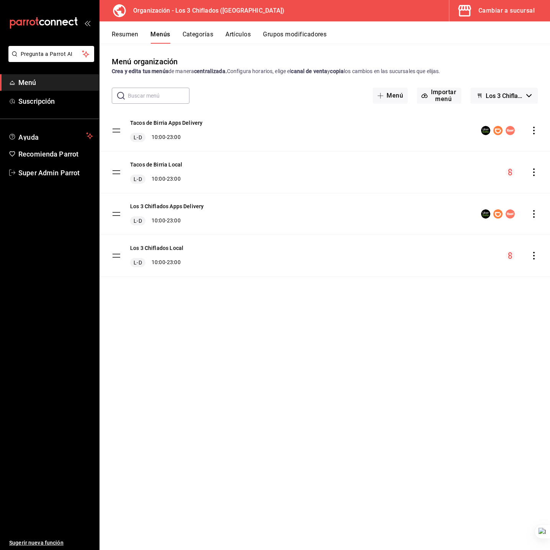
click at [496, 13] on div "Cambiar a sucursal" at bounding box center [506, 10] width 56 height 11
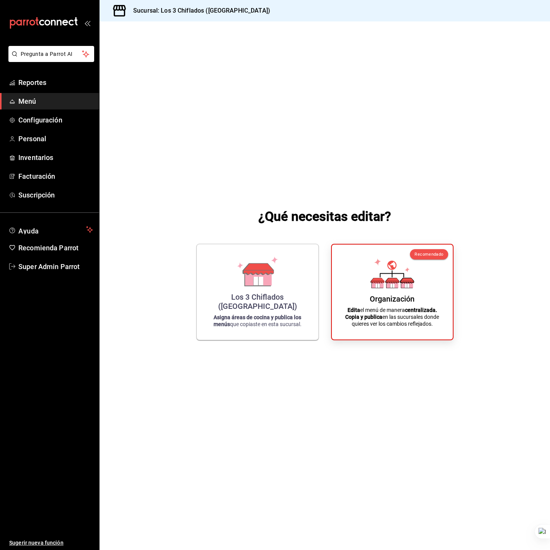
click at [42, 101] on span "Menú" at bounding box center [55, 101] width 75 height 10
click at [243, 304] on div "Los 3 Chiflados (Guadalupe)" at bounding box center [257, 300] width 103 height 18
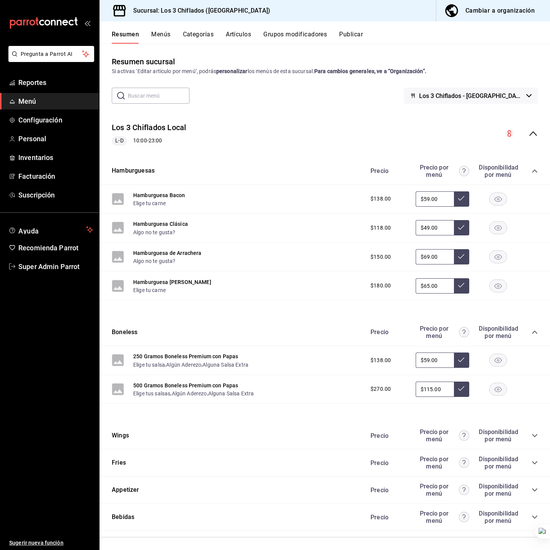
click at [195, 39] on button "Categorías" at bounding box center [198, 37] width 31 height 13
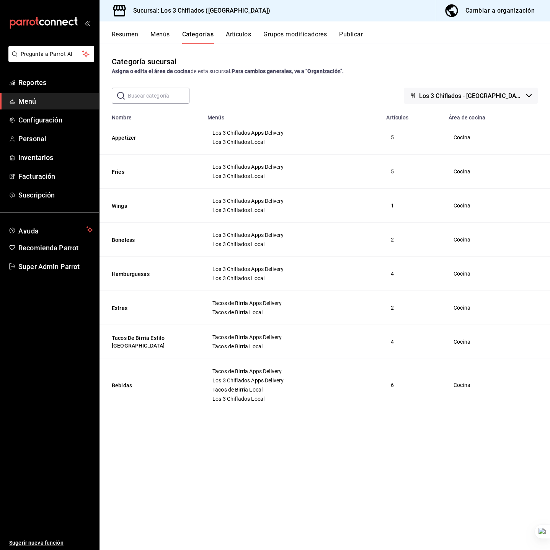
click at [256, 143] on span "Los 3 Chiflados Local" at bounding box center [291, 141] width 159 height 5
click at [323, 132] on span "Los 3 Chiflados Apps Delivery" at bounding box center [291, 132] width 159 height 5
click at [163, 33] on button "Menús" at bounding box center [159, 37] width 19 height 13
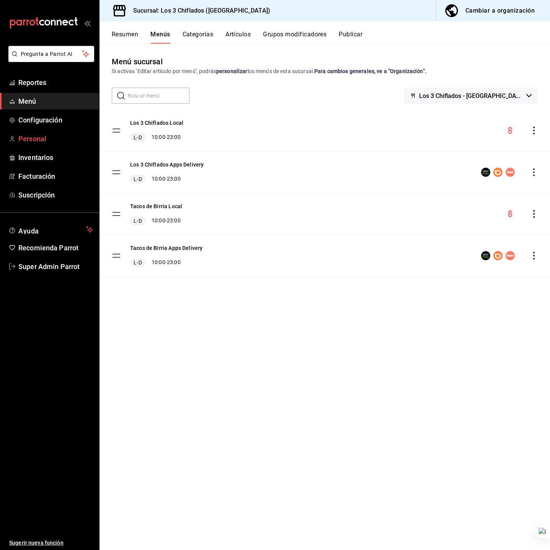
click at [29, 140] on span "Personal" at bounding box center [55, 138] width 75 height 10
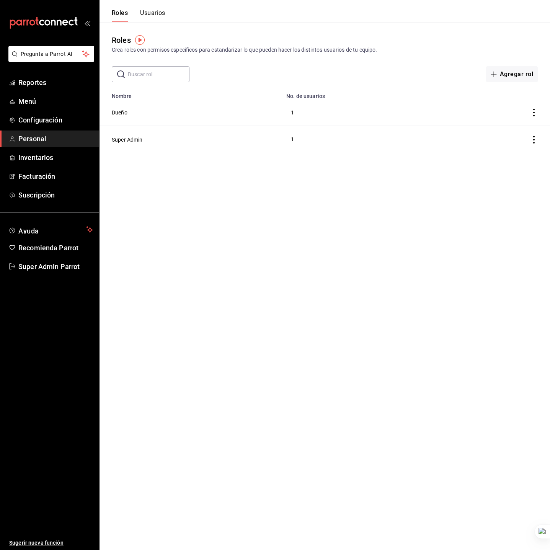
click at [155, 14] on button "Usuarios" at bounding box center [152, 15] width 25 height 13
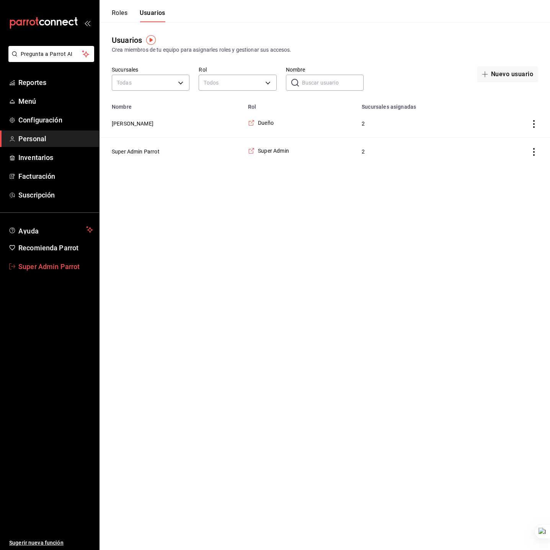
click at [44, 269] on span "Super Admin Parrot" at bounding box center [55, 266] width 75 height 10
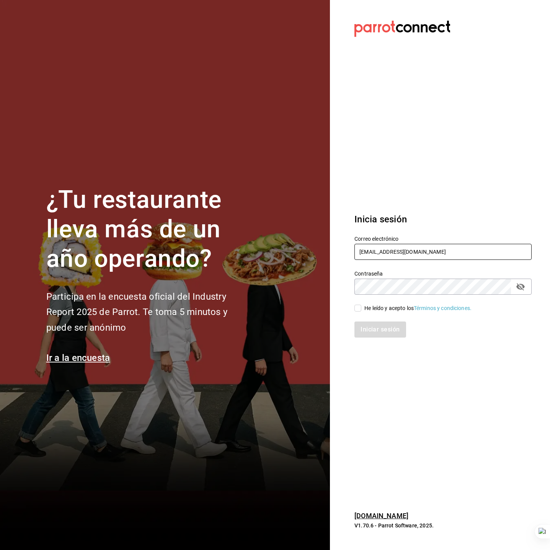
click at [423, 256] on input "los3chiflados@guadalupe.com" at bounding box center [442, 252] width 177 height 16
click at [375, 253] on input "los3chiflados@guadalupe.com" at bounding box center [442, 252] width 177 height 16
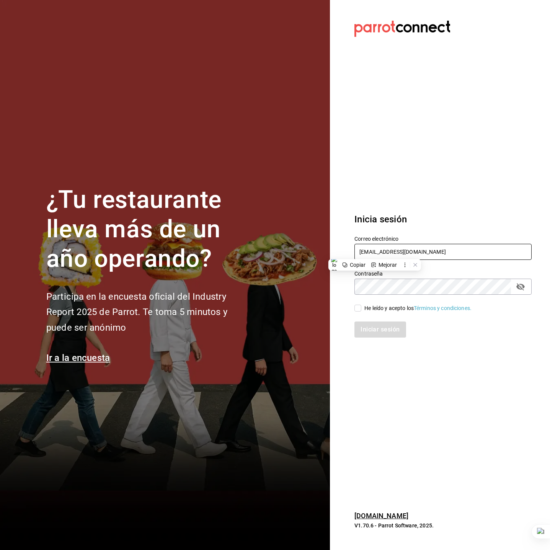
click at [375, 253] on input "los3chiflados@guadalupe.com" at bounding box center [442, 252] width 177 height 16
type input "taqueria@lasguadalupanas.com"
click at [376, 309] on div "He leído y acepto los Términos y condiciones." at bounding box center [417, 308] width 107 height 8
click at [361, 309] on input "He leído y acepto los Términos y condiciones." at bounding box center [357, 307] width 7 height 7
checkbox input "true"
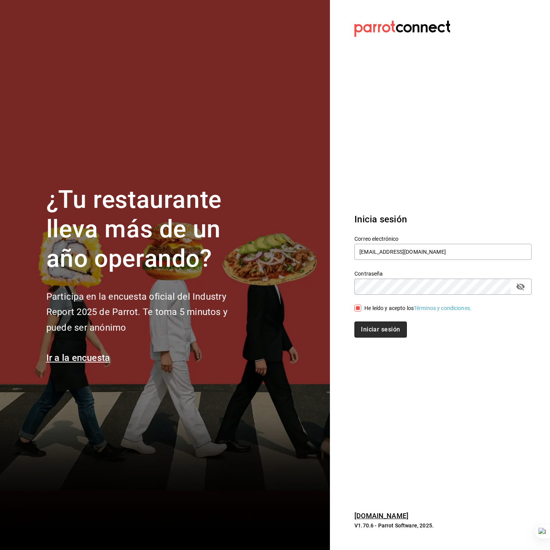
click at [382, 327] on button "Iniciar sesión" at bounding box center [380, 329] width 52 height 16
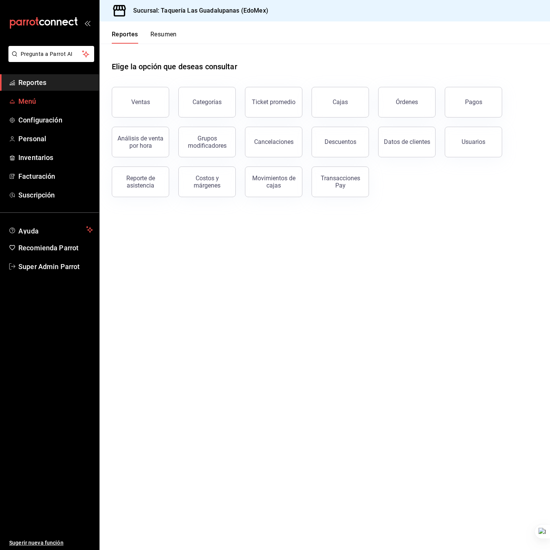
click at [37, 104] on span "Menú" at bounding box center [55, 101] width 75 height 10
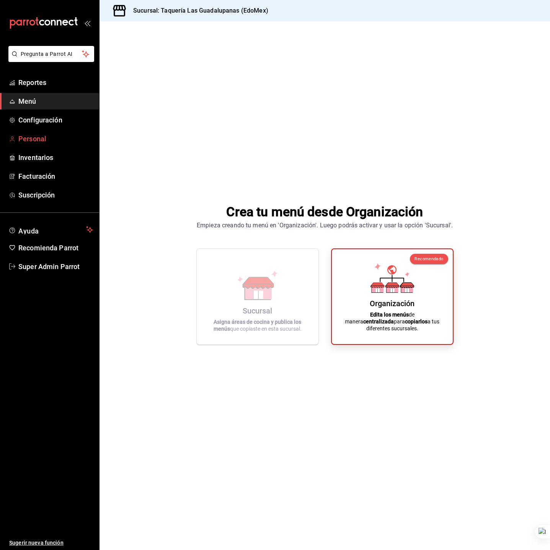
click at [30, 138] on span "Personal" at bounding box center [55, 138] width 75 height 10
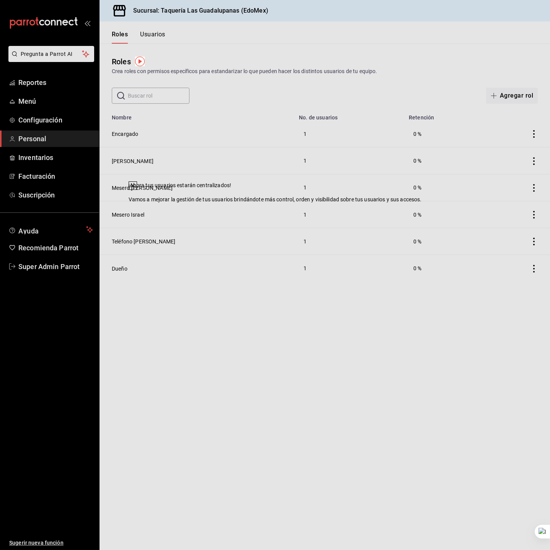
click at [136, 189] on icon at bounding box center [133, 185] width 6 height 6
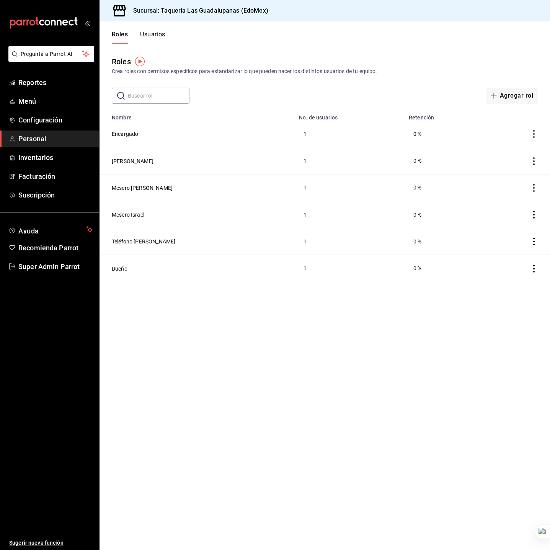
click at [157, 27] on div "Roles Usuarios" at bounding box center [132, 32] width 66 height 22
click at [158, 33] on button "Usuarios" at bounding box center [152, 37] width 25 height 13
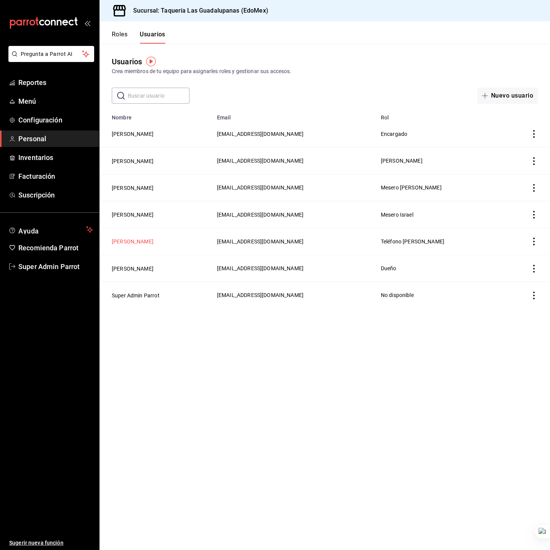
click at [135, 240] on button "Bryan Damian Martinez Luna" at bounding box center [133, 241] width 42 height 8
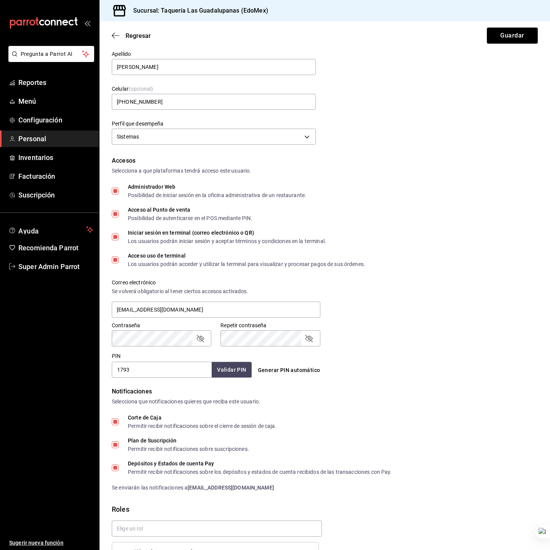
scroll to position [104, 0]
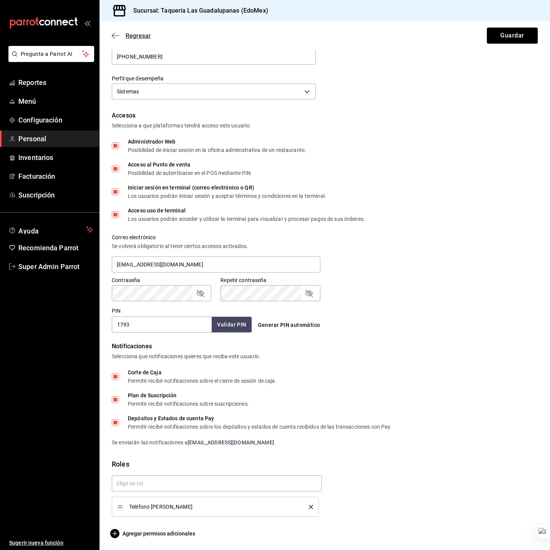
click at [128, 36] on span "Regresar" at bounding box center [137, 35] width 25 height 7
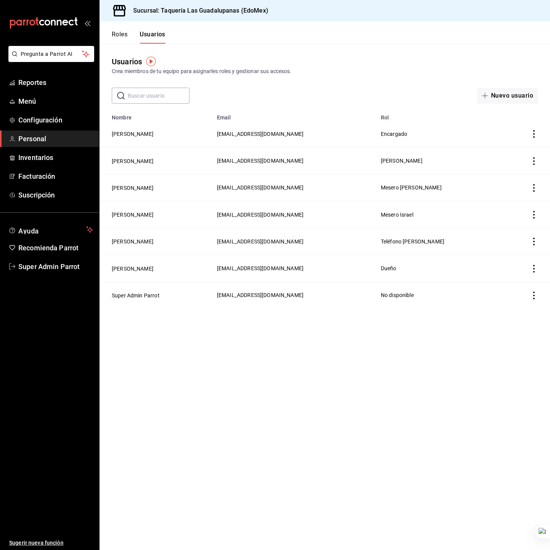
click at [120, 34] on button "Roles" at bounding box center [120, 37] width 16 height 13
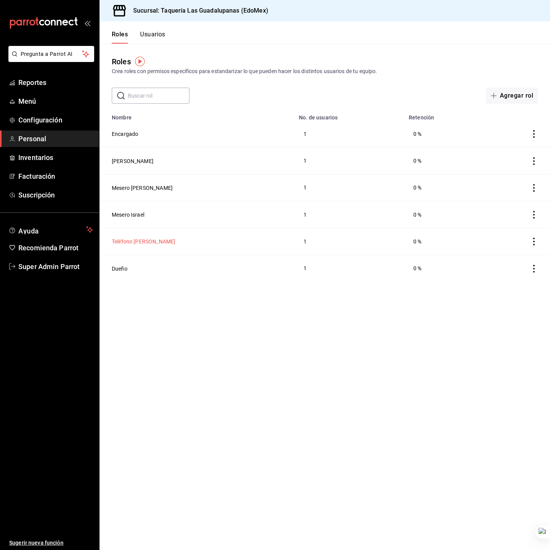
click at [135, 242] on button "Teléfono Bryan" at bounding box center [143, 241] width 63 height 8
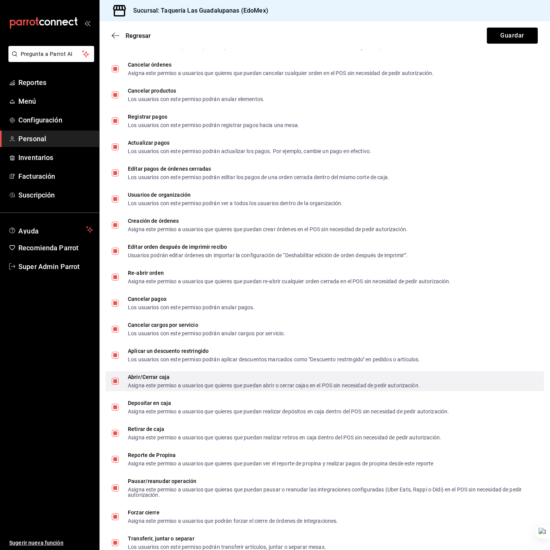
scroll to position [516, 0]
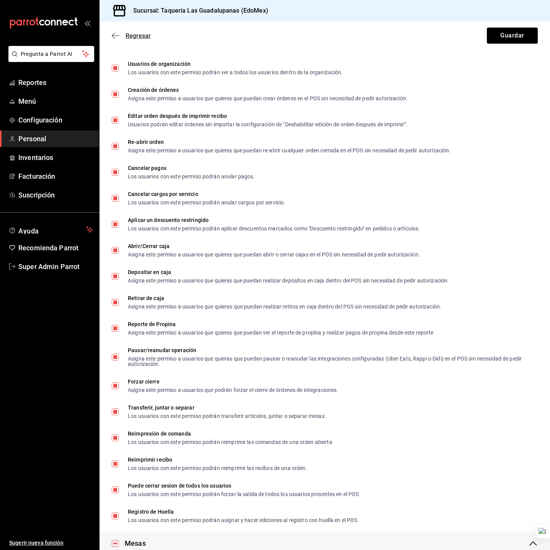
click at [116, 38] on icon "button" at bounding box center [116, 35] width 8 height 7
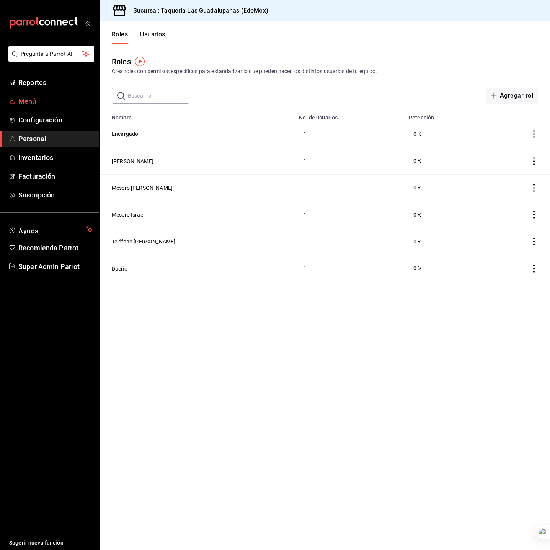
click at [50, 102] on span "Menú" at bounding box center [55, 101] width 75 height 10
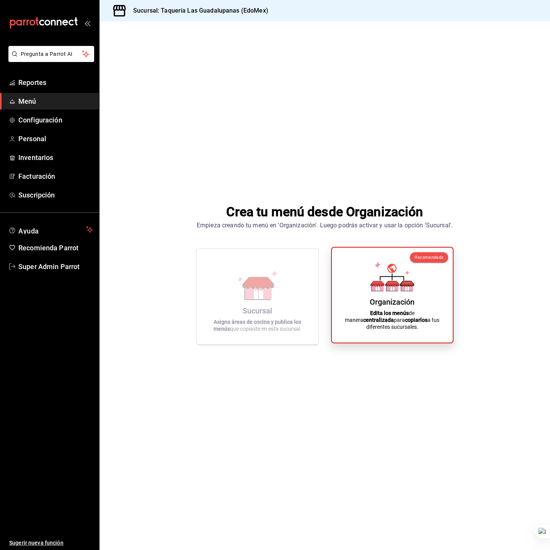
click at [404, 286] on icon at bounding box center [406, 283] width 13 height 5
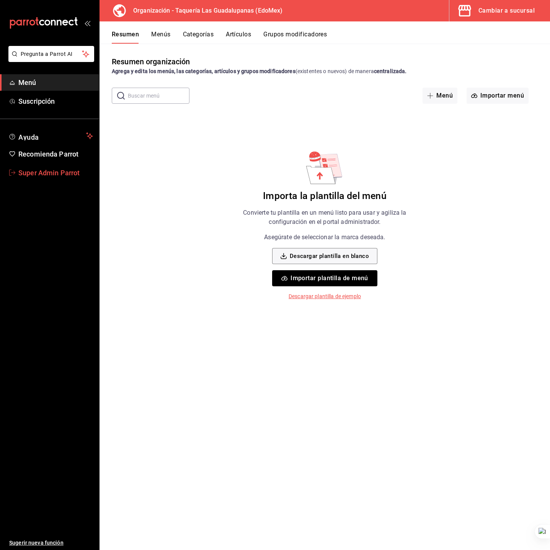
click at [49, 175] on span "Super Admin Parrot" at bounding box center [55, 172] width 75 height 10
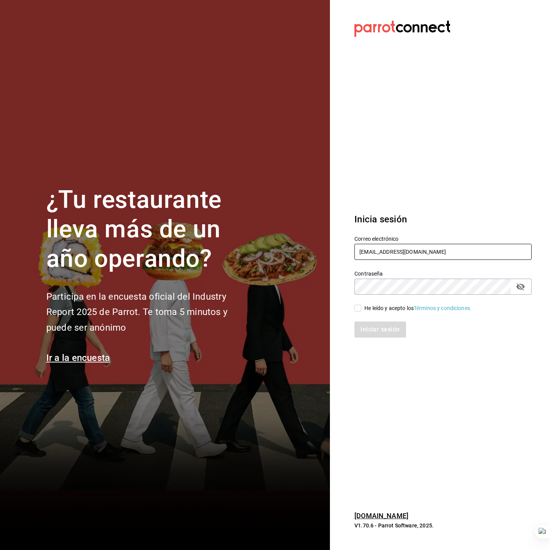
click at [437, 256] on input "taqueria@lasguadalupanas.com" at bounding box center [442, 252] width 177 height 16
type input "dulce@risuena.com"
click at [382, 311] on div "He leído y acepto los Términos y condiciones." at bounding box center [417, 308] width 107 height 8
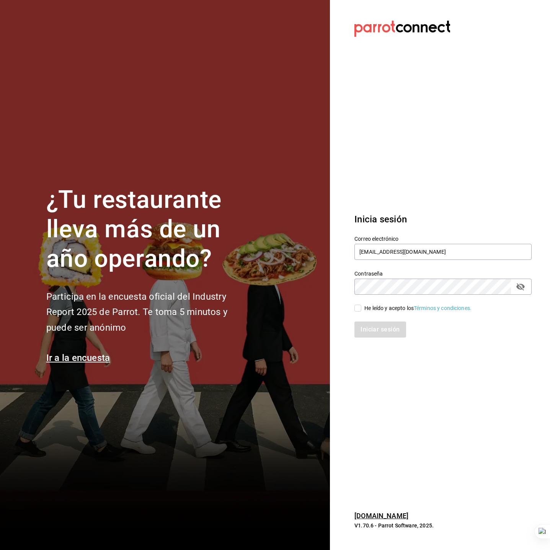
click at [361, 311] on input "He leído y acepto los Términos y condiciones." at bounding box center [357, 307] width 7 height 7
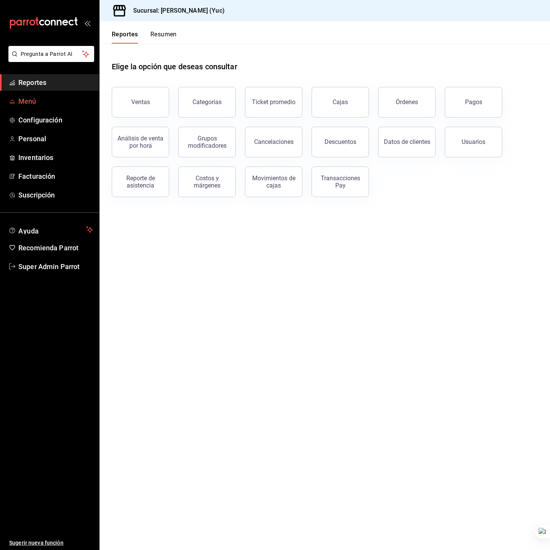
click at [25, 99] on span "Menú" at bounding box center [55, 101] width 75 height 10
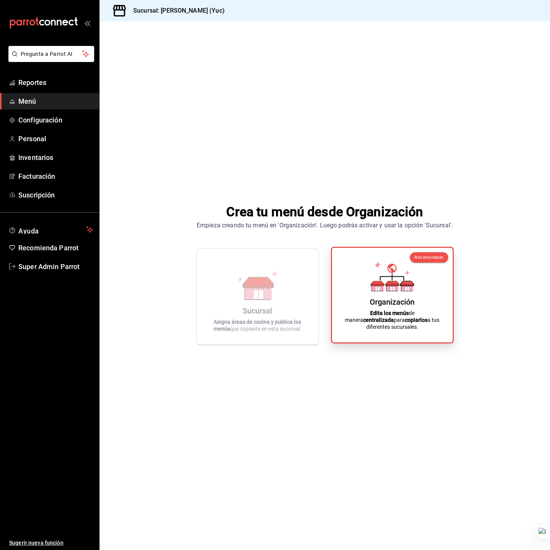
click at [361, 294] on div "Organización Edita los menús de manera centralizada para copiarlos a tus difere…" at bounding box center [392, 295] width 102 height 83
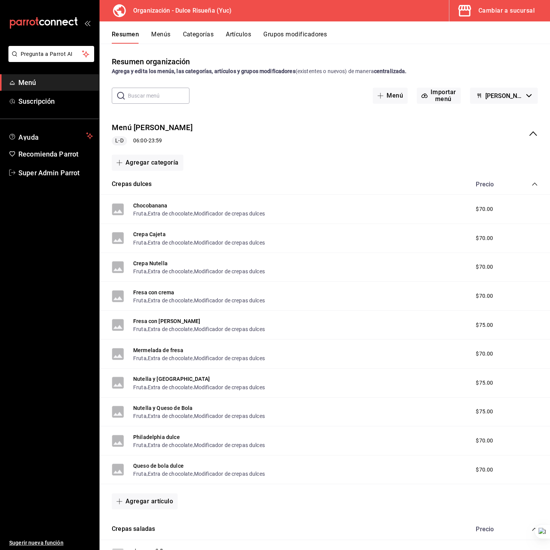
click at [155, 31] on button "Menús" at bounding box center [160, 37] width 19 height 13
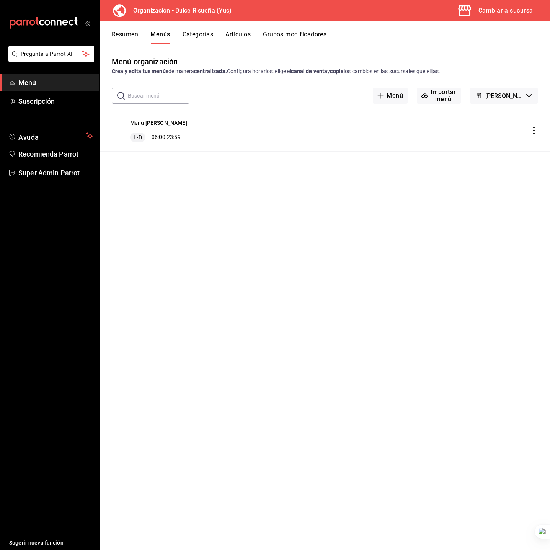
click at [532, 128] on icon "actions" at bounding box center [534, 131] width 8 height 8
click at [458, 145] on span "Editar" at bounding box center [472, 148] width 93 height 8
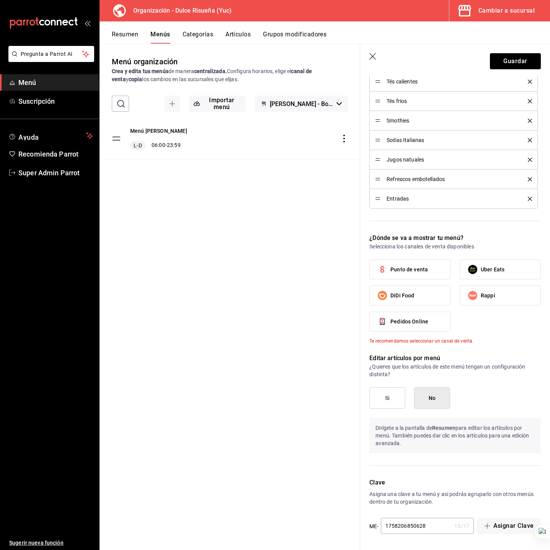
click at [418, 265] on span "Punto de venta" at bounding box center [408, 269] width 37 height 8
click at [390, 265] on input "Punto de venta" at bounding box center [382, 269] width 16 height 16
checkbox input "true"
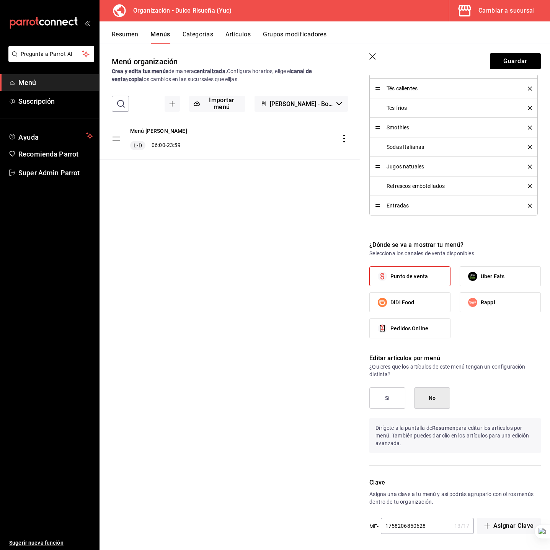
click at [384, 396] on button "Si" at bounding box center [387, 397] width 36 height 21
click at [516, 67] on button "Guardar" at bounding box center [514, 61] width 51 height 16
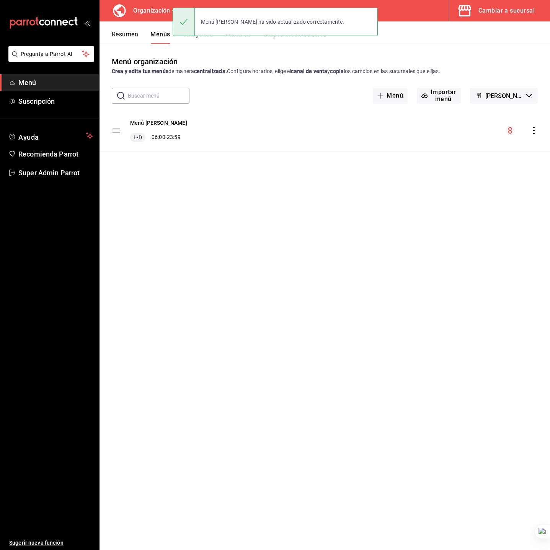
click at [535, 129] on icon "actions" at bounding box center [534, 131] width 8 height 8
click at [471, 178] on span "Copiar en otra sucursal" at bounding box center [472, 180] width 93 height 8
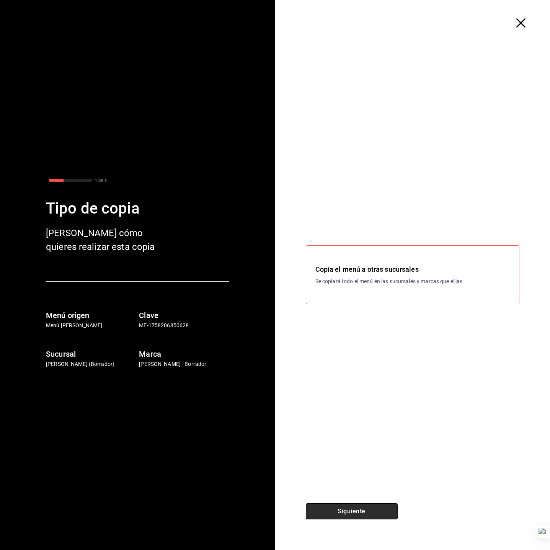
click at [342, 508] on button "Siguiente" at bounding box center [352, 511] width 92 height 16
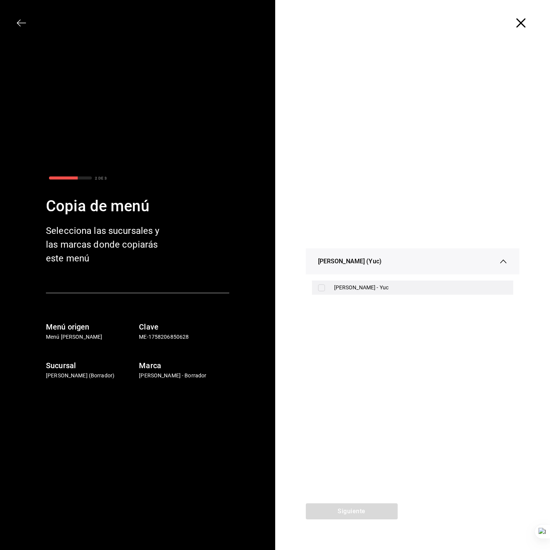
click at [359, 288] on div "[PERSON_NAME] - Yuc" at bounding box center [420, 287] width 173 height 8
checkbox input "true"
click at [365, 510] on button "Siguiente" at bounding box center [352, 511] width 92 height 16
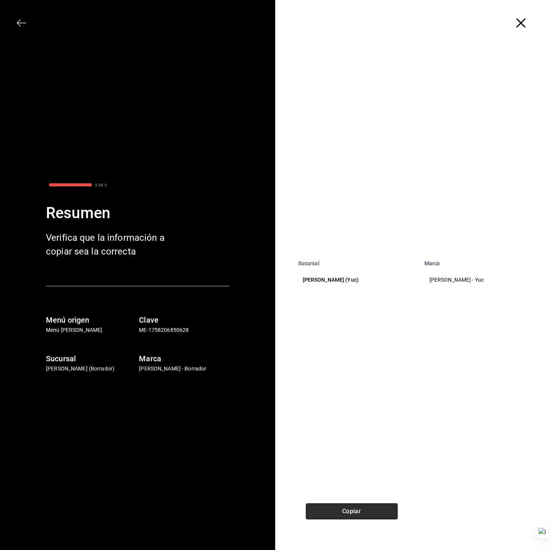
click at [343, 515] on button "Copiar" at bounding box center [352, 511] width 92 height 16
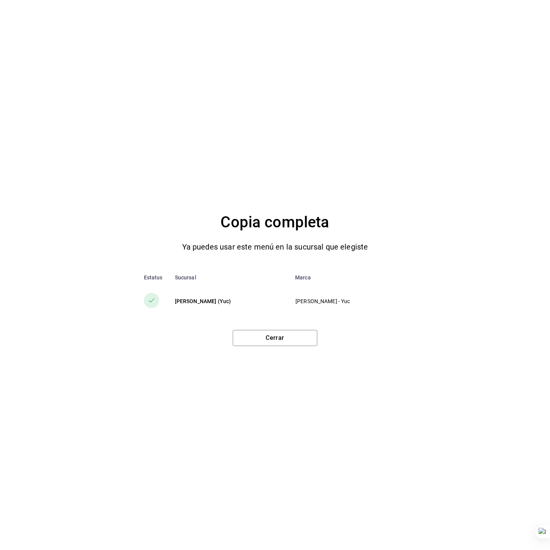
click at [281, 346] on div "Copia completa Ya puedes usar este menú en la sucursal que elegiste Estatus Suc…" at bounding box center [275, 275] width 550 height 550
click at [281, 345] on button "Cerrar" at bounding box center [275, 338] width 85 height 16
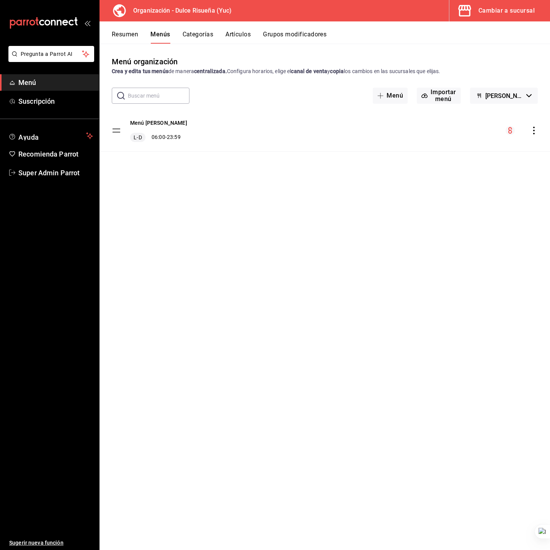
click at [38, 81] on span "Menú" at bounding box center [55, 82] width 75 height 10
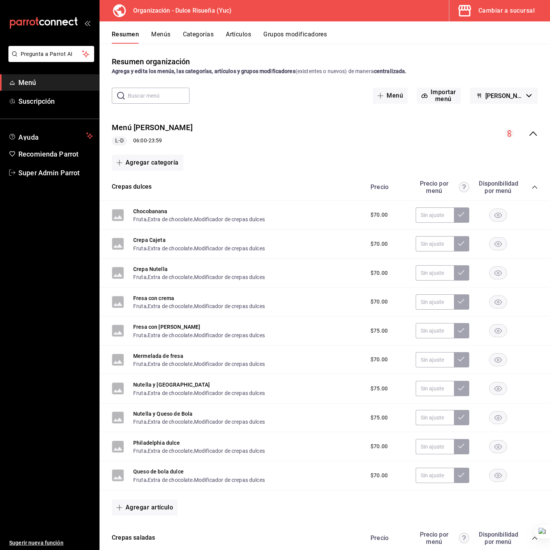
click at [509, 7] on div "Cambiar a sucursal" at bounding box center [506, 10] width 56 height 11
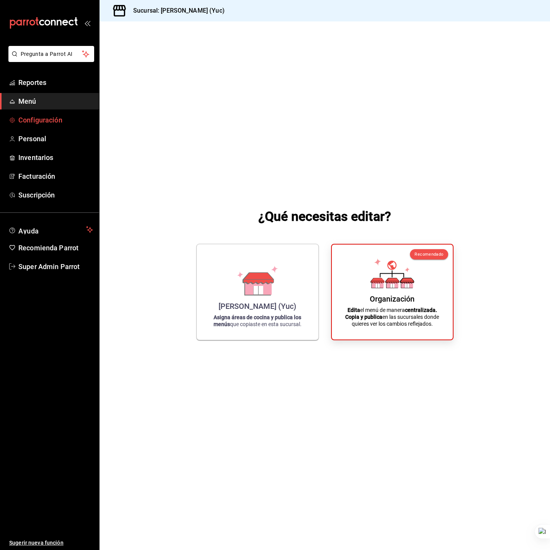
click at [47, 124] on span "Configuración" at bounding box center [55, 120] width 75 height 10
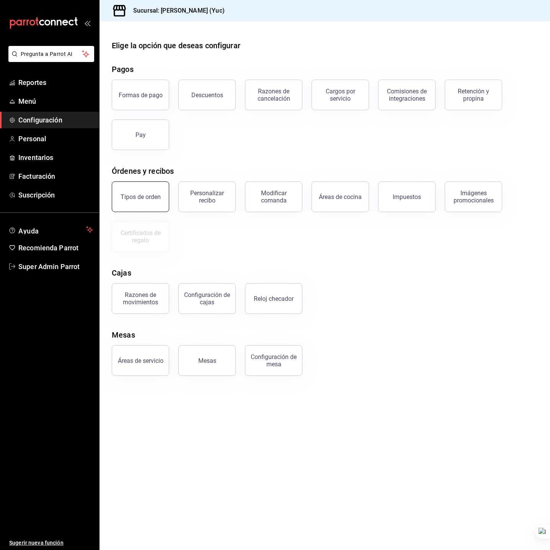
click at [141, 199] on div "Tipos de orden" at bounding box center [140, 196] width 40 height 7
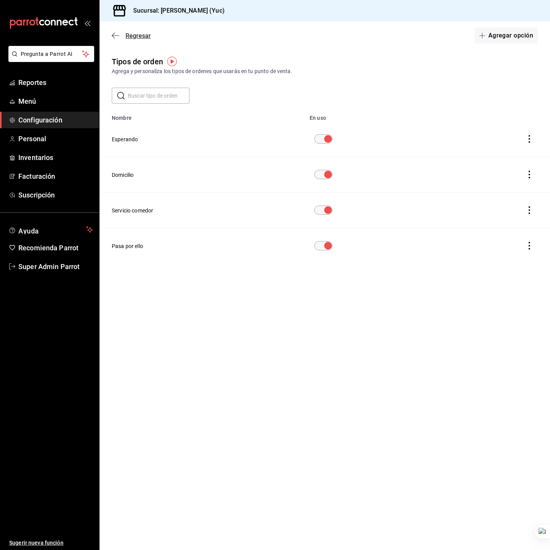
click at [116, 34] on icon "button" at bounding box center [116, 35] width 8 height 7
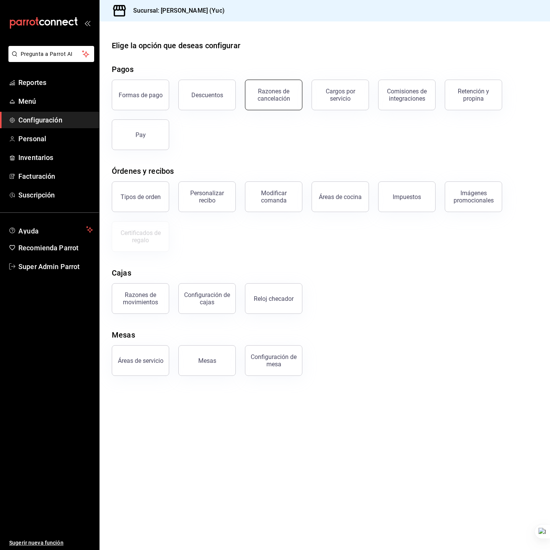
click at [288, 94] on div "Razones de cancelación" at bounding box center [273, 95] width 47 height 15
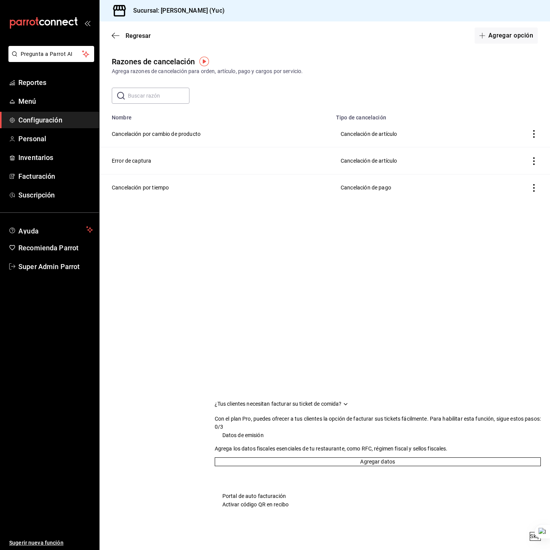
click at [190, 133] on td "Cancelación por cambio de producto" at bounding box center [215, 133] width 232 height 27
click at [215, 221] on div "Razones de cancelación Agrega razones de cancelación para orden, artículo, pago…" at bounding box center [324, 144] width 450 height 176
click at [479, 41] on button "Agregar opción" at bounding box center [505, 36] width 63 height 16
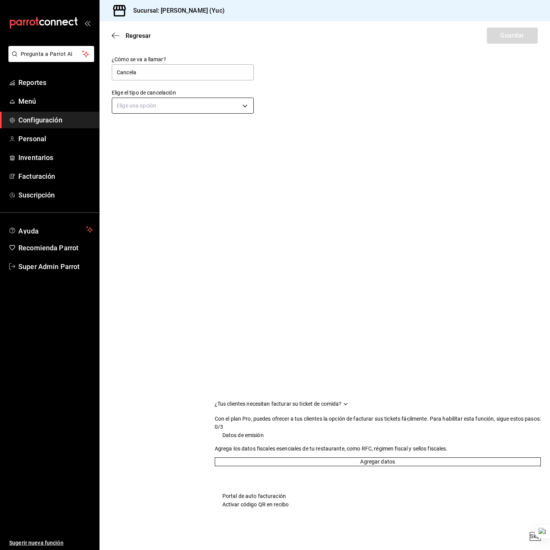
type input "Cancelación de orden"
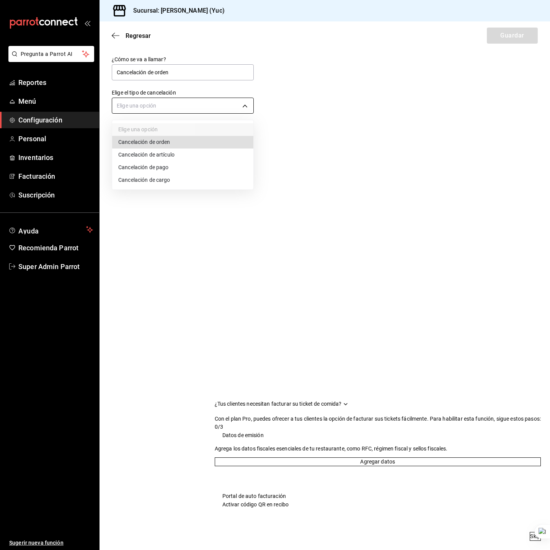
click at [187, 105] on body "Pregunta a Parrot AI Reportes Menú Configuración Personal Inventarios Facturaci…" at bounding box center [275, 275] width 550 height 550
click at [167, 144] on li "Cancelación de orden" at bounding box center [182, 142] width 141 height 13
type input "ORDER"
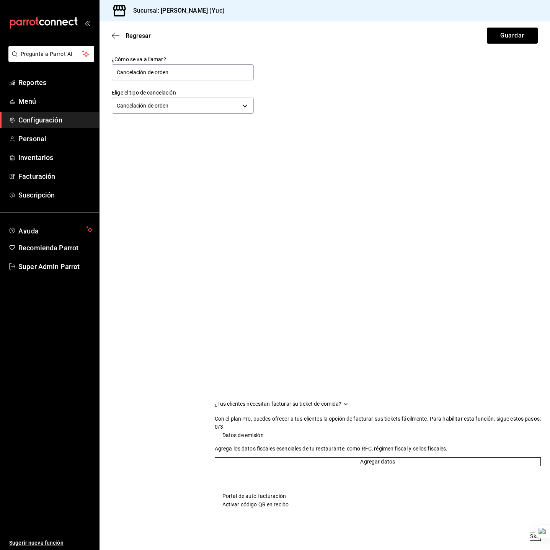
drag, startPoint x: 330, startPoint y: 118, endPoint x: 339, endPoint y: 116, distance: 8.6
click at [536, 31] on button "Guardar" at bounding box center [511, 36] width 51 height 16
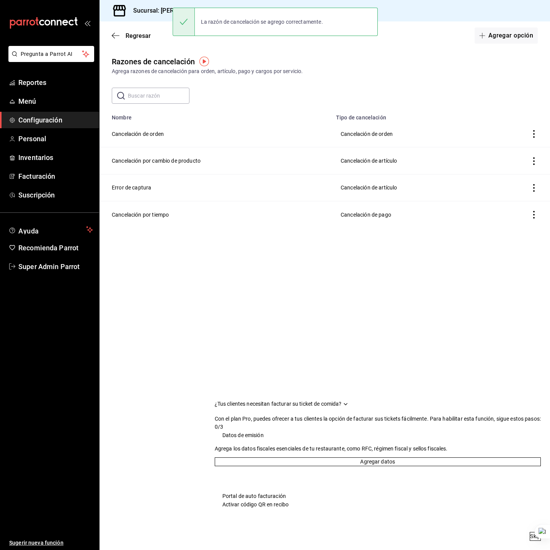
click at [123, 27] on div "Regresar Agregar opción" at bounding box center [324, 35] width 450 height 28
click at [121, 34] on span "Regresar" at bounding box center [131, 35] width 39 height 7
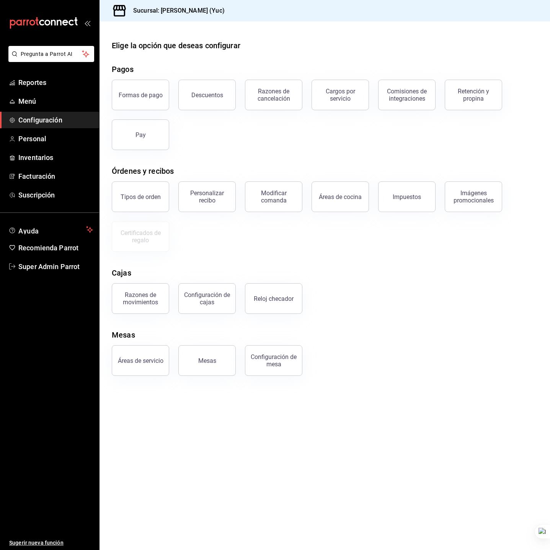
click at [363, 194] on button "Áreas de cocina" at bounding box center [339, 196] width 57 height 31
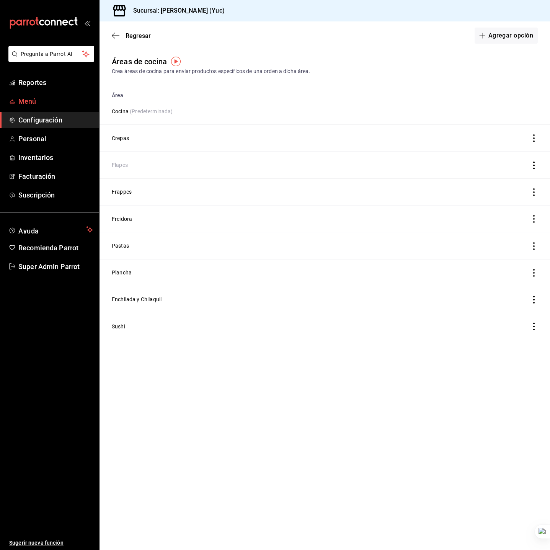
click at [56, 100] on span "Menú" at bounding box center [55, 101] width 75 height 10
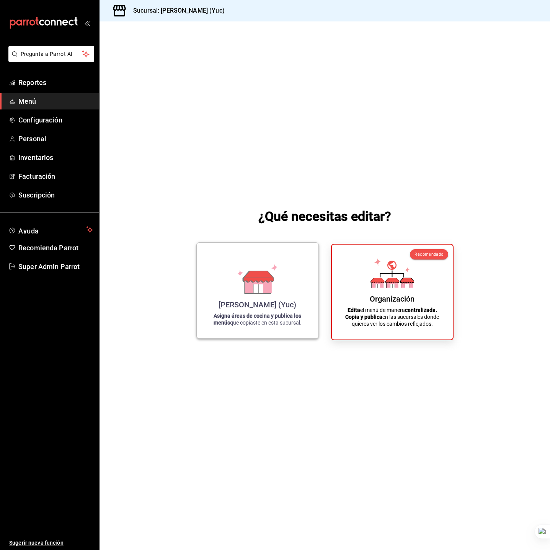
click at [246, 273] on icon at bounding box center [258, 279] width 44 height 30
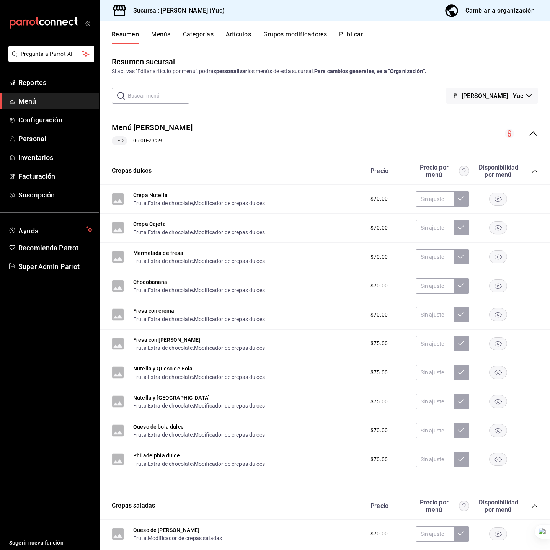
click at [198, 38] on button "Categorías" at bounding box center [198, 37] width 31 height 13
